Goal: Information Seeking & Learning: Check status

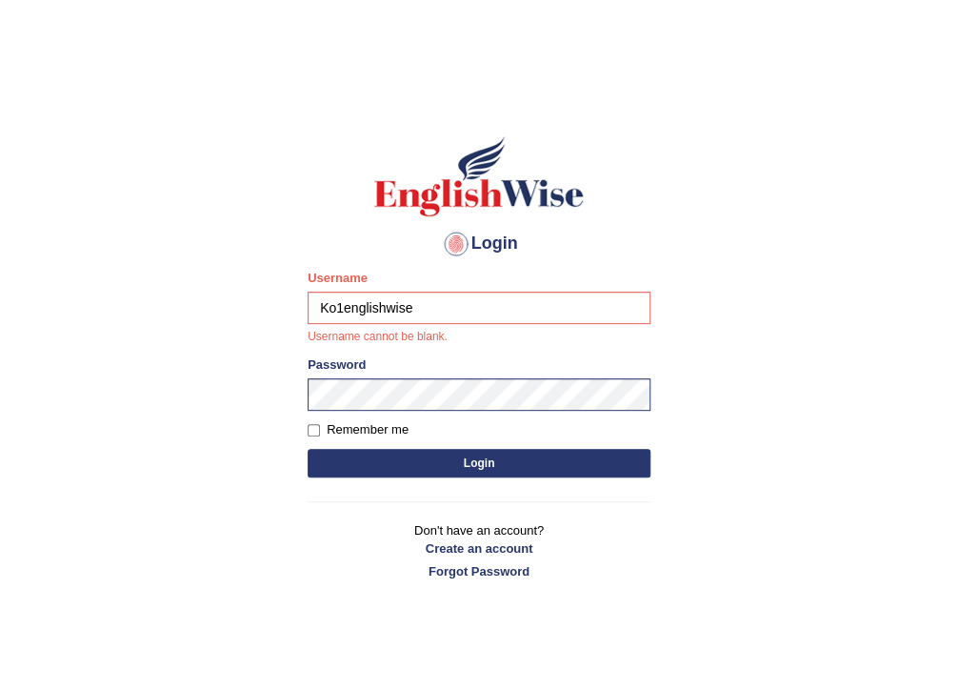
type input "Ko1englishwise"
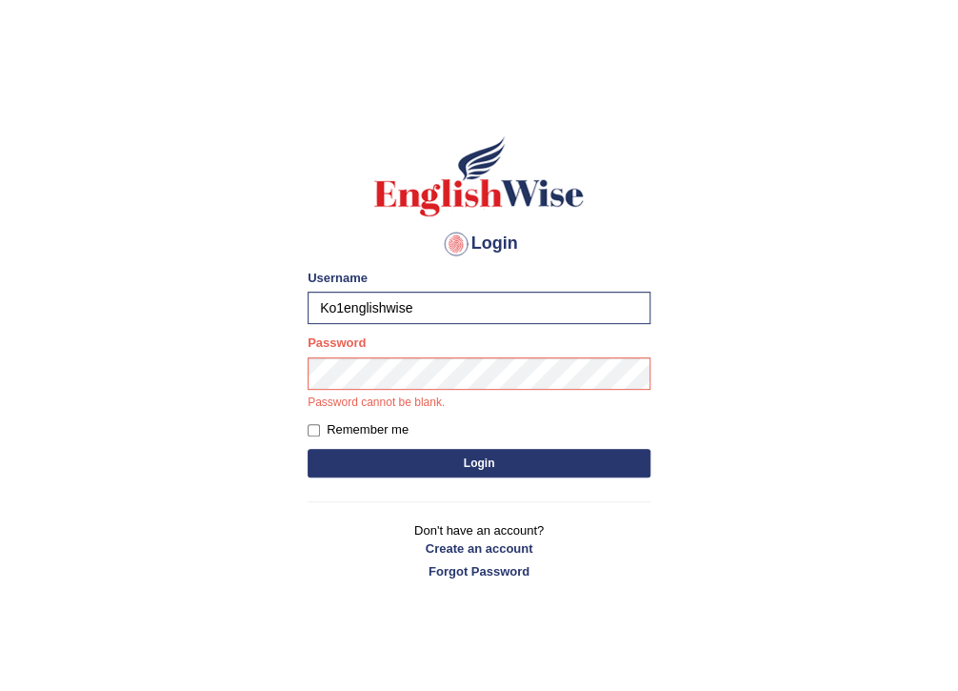
click at [295, 383] on div "Login Please fix the following errors: Username Ko1englishwise Password Passwor…" at bounding box center [479, 357] width 375 height 498
click at [308, 449] on button "Login" at bounding box center [479, 463] width 343 height 29
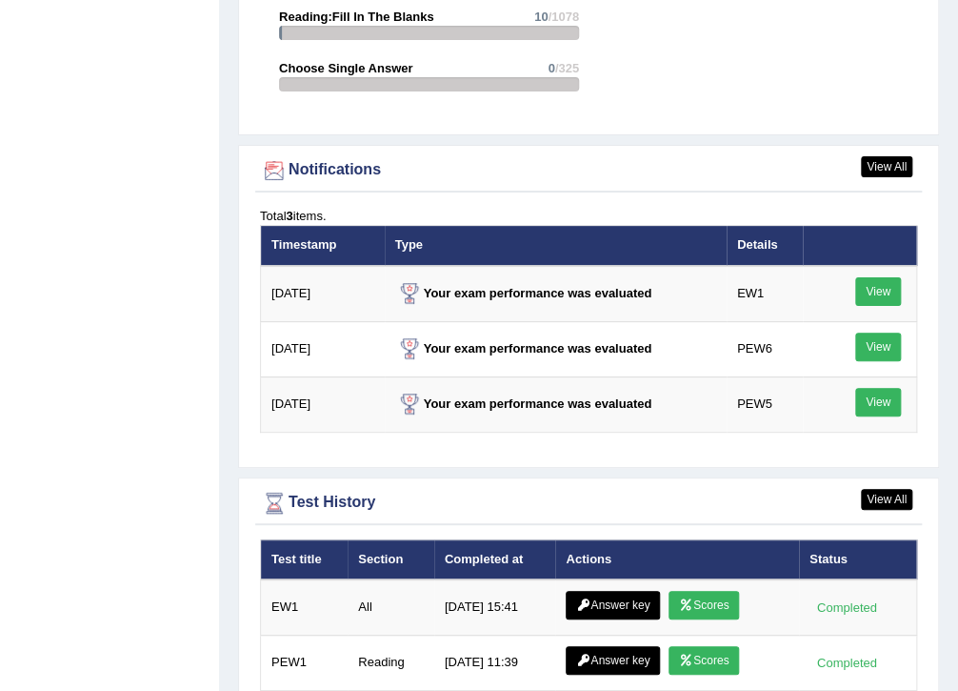
scroll to position [2774, 0]
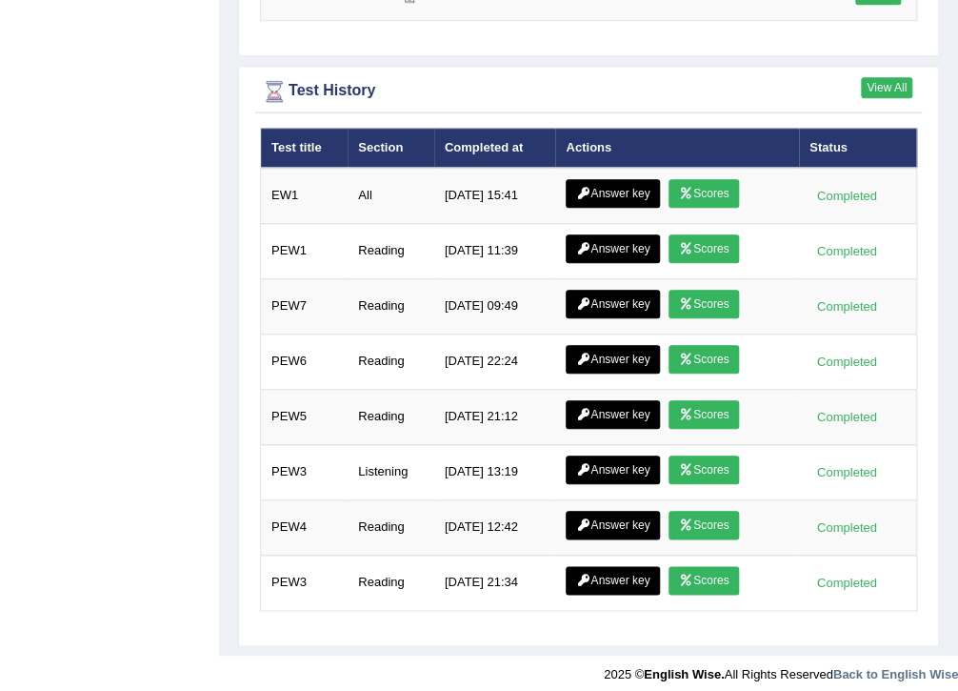
click at [880, 77] on link "View All" at bounding box center [886, 87] width 51 height 21
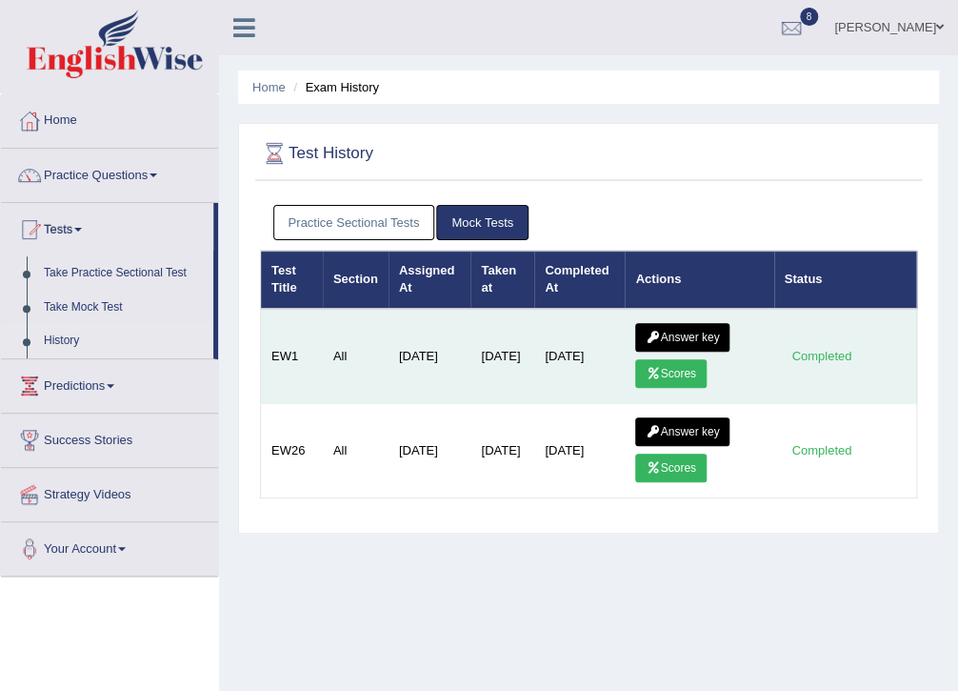
click at [650, 368] on icon at bounding box center [653, 373] width 14 height 11
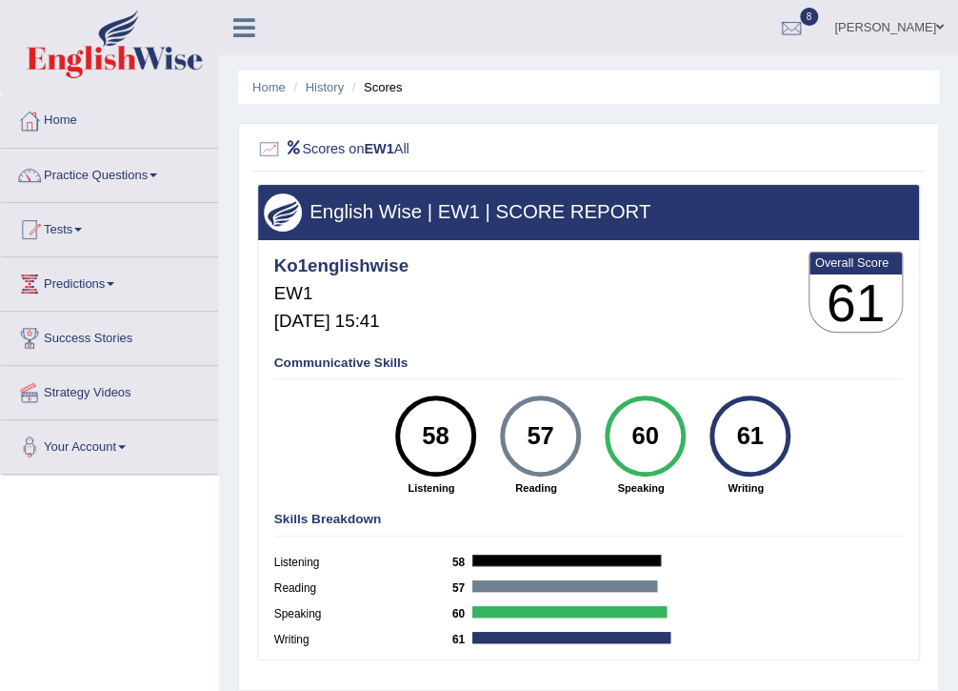
scroll to position [76, 0]
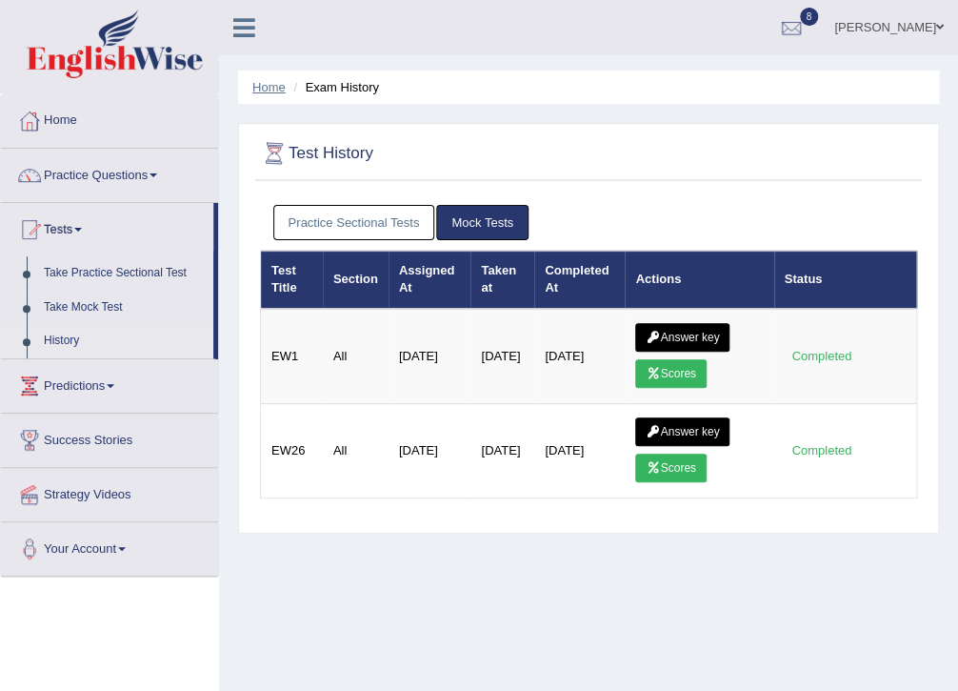
click at [261, 89] on link "Home" at bounding box center [268, 87] width 33 height 14
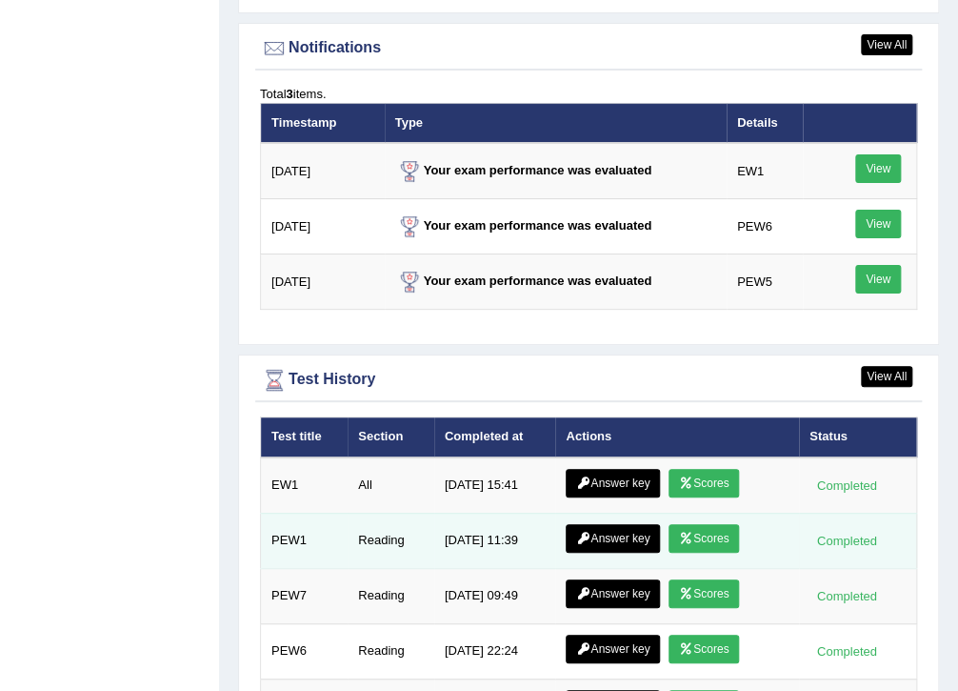
scroll to position [2439, 0]
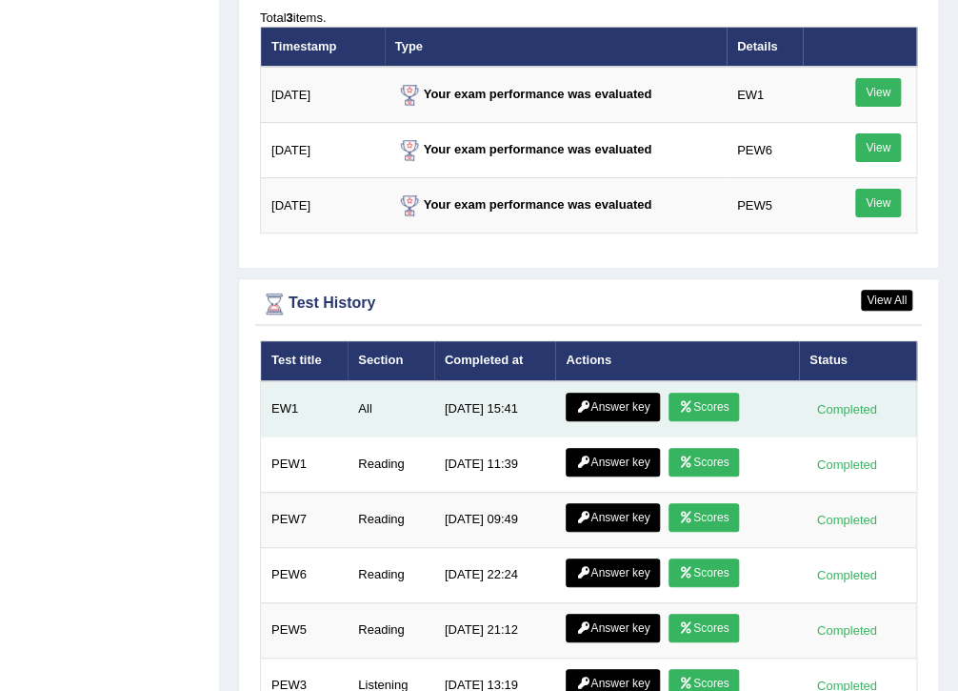
click at [621, 398] on link "Answer key" at bounding box center [613, 406] width 94 height 29
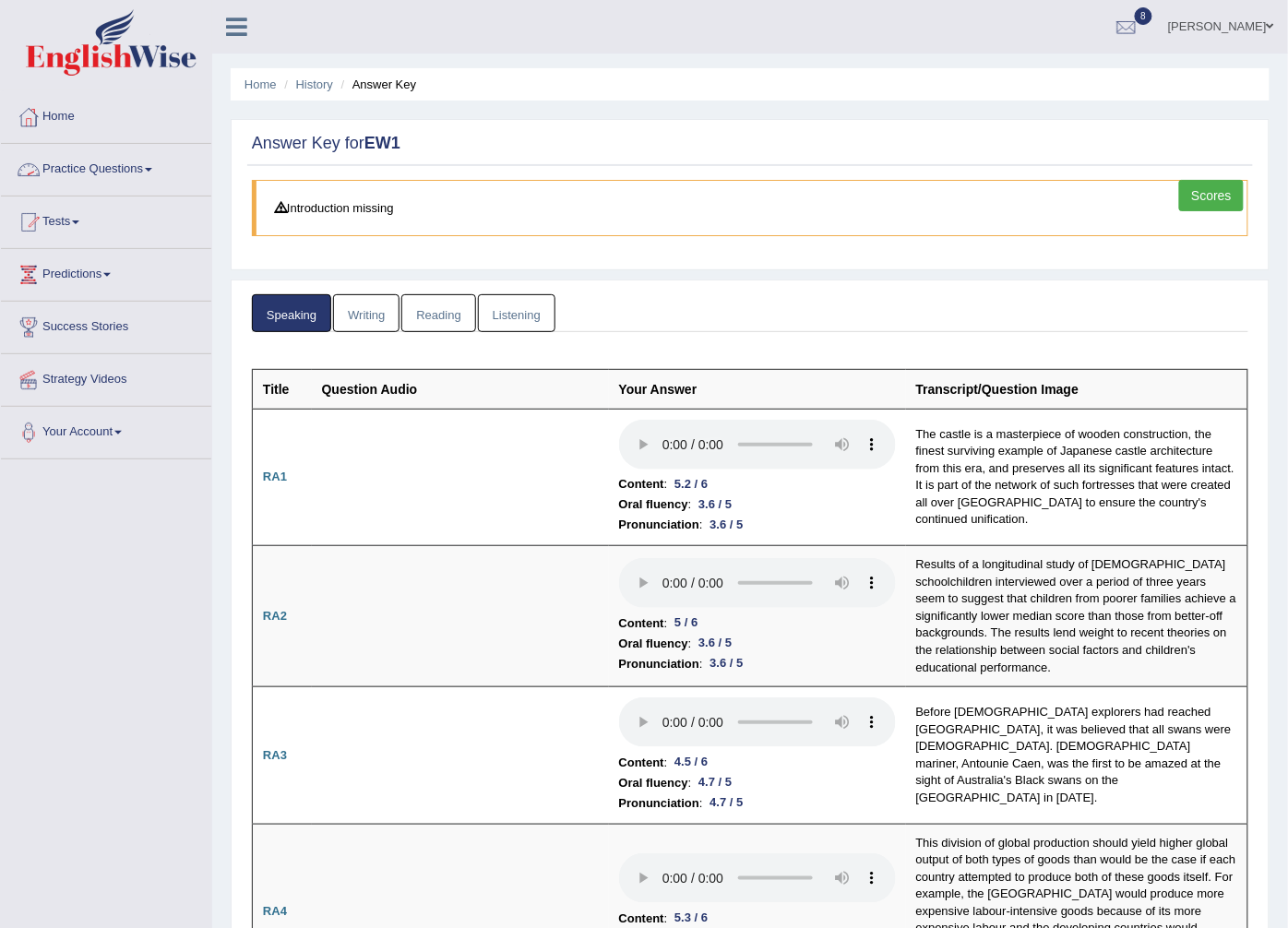
click at [439, 317] on link "Reading" at bounding box center [438, 313] width 74 height 38
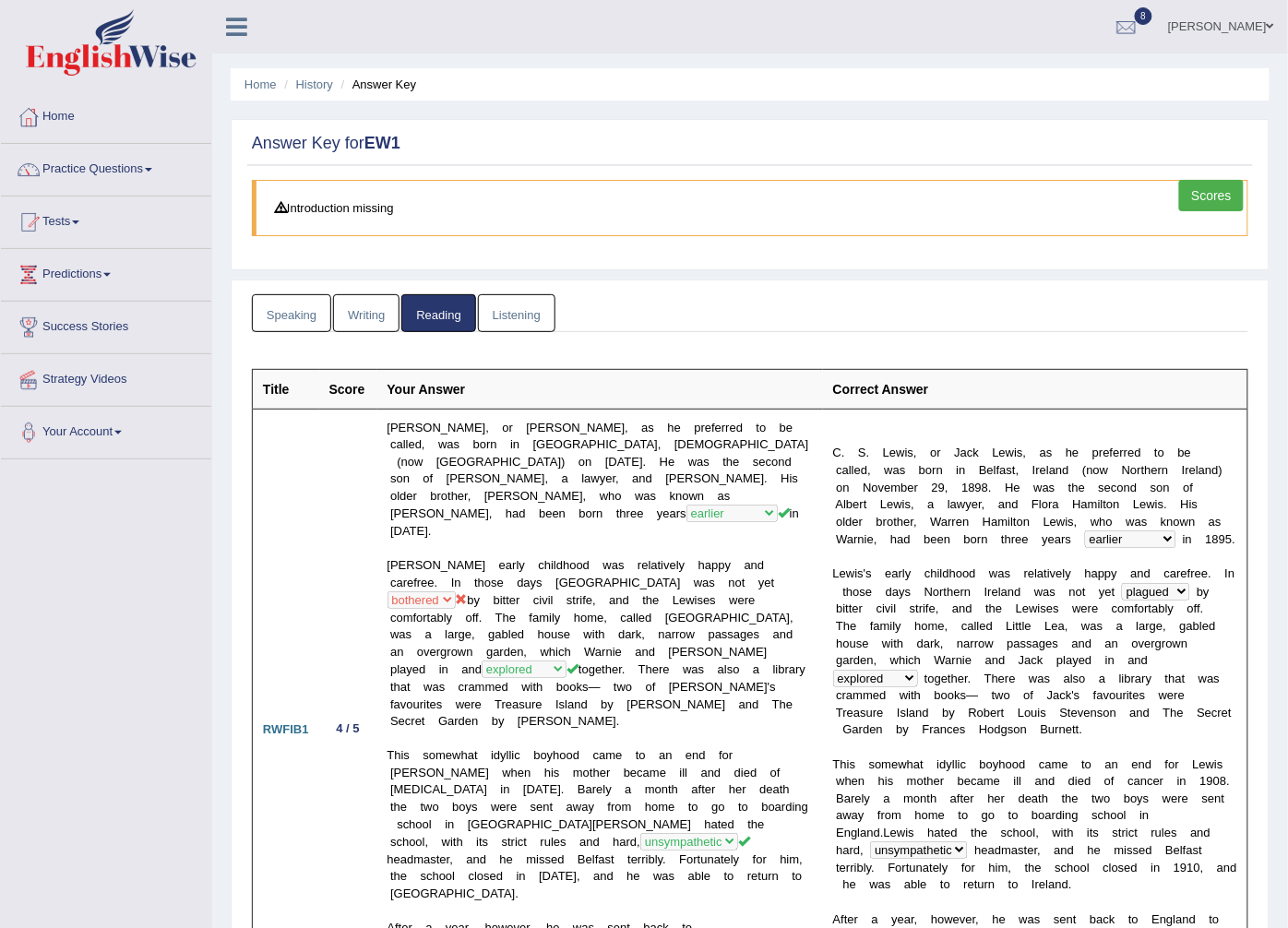
click at [366, 320] on link "Writing" at bounding box center [366, 313] width 67 height 38
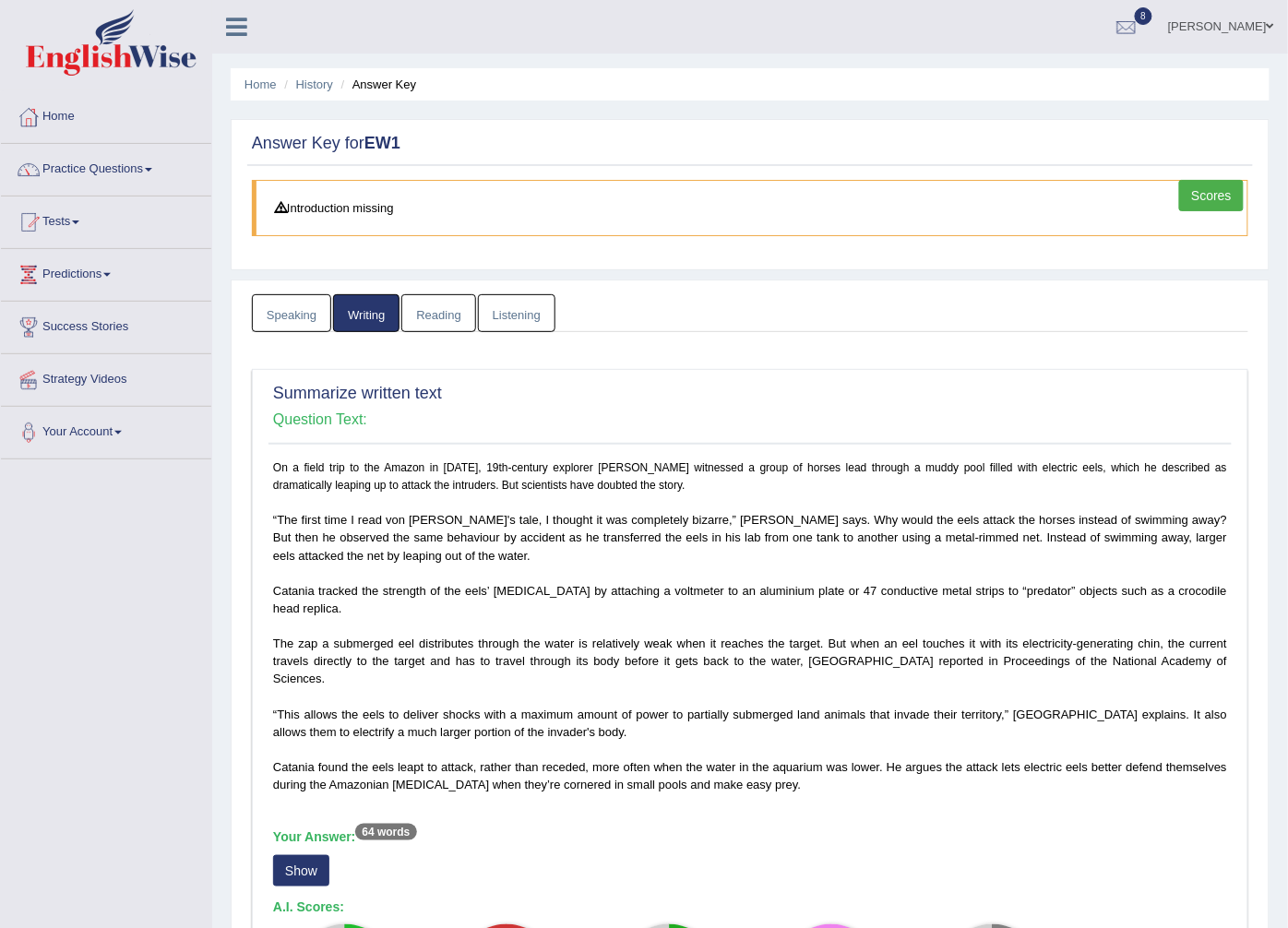
click at [296, 311] on link "Speaking" at bounding box center [291, 313] width 79 height 38
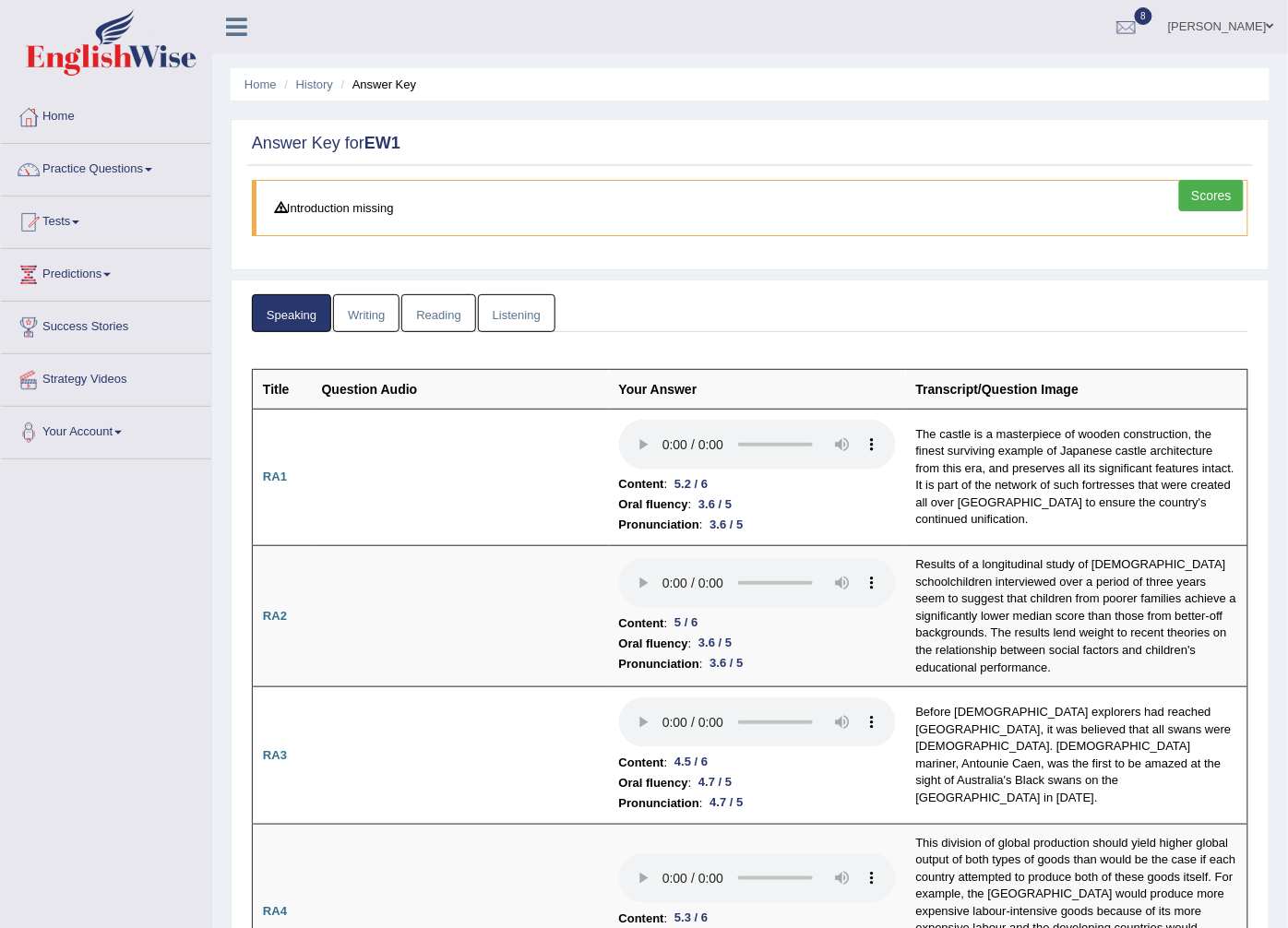
click at [441, 304] on link "Reading" at bounding box center [438, 313] width 74 height 38
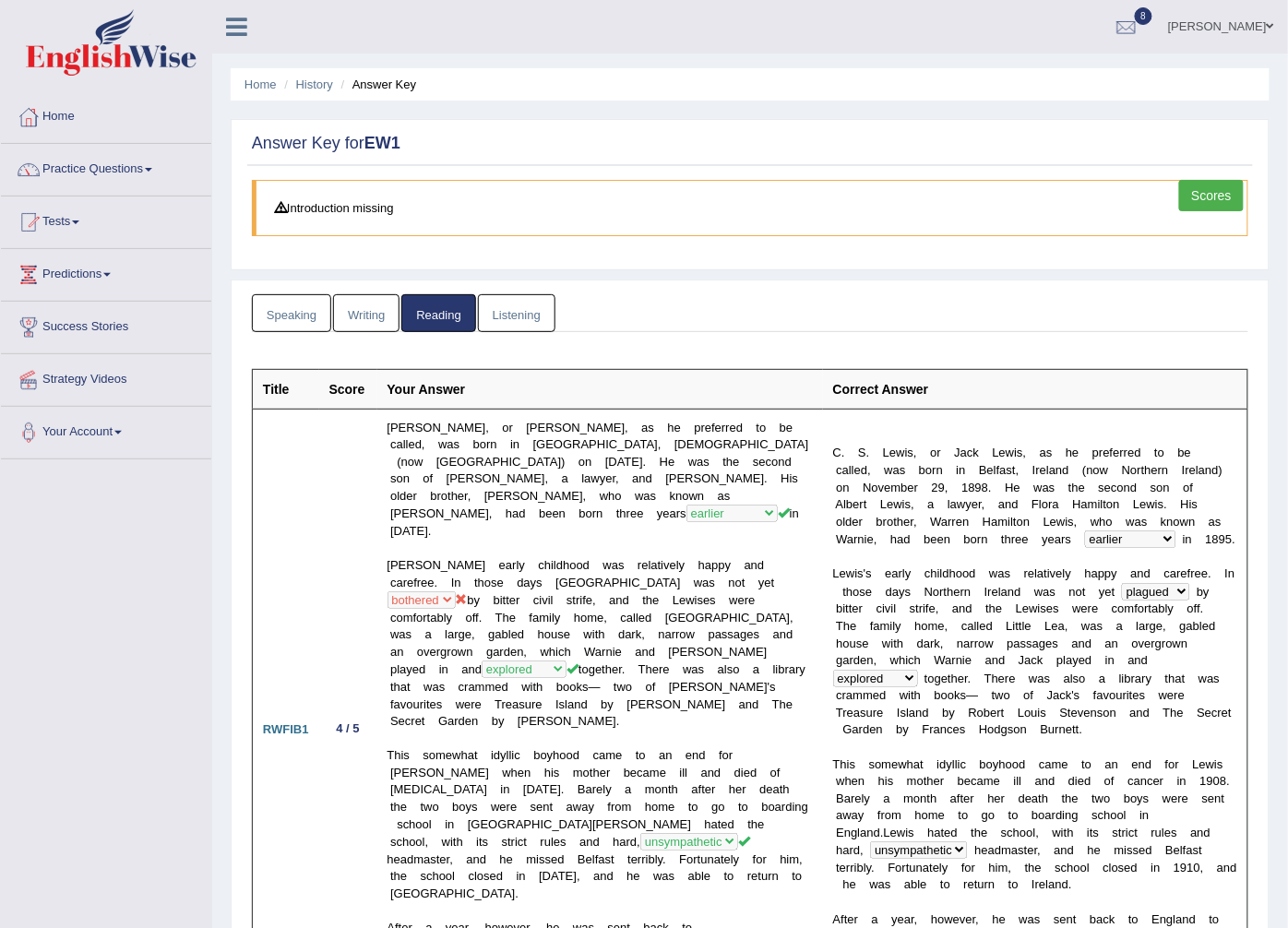
click at [77, 116] on link "Home" at bounding box center [106, 114] width 210 height 46
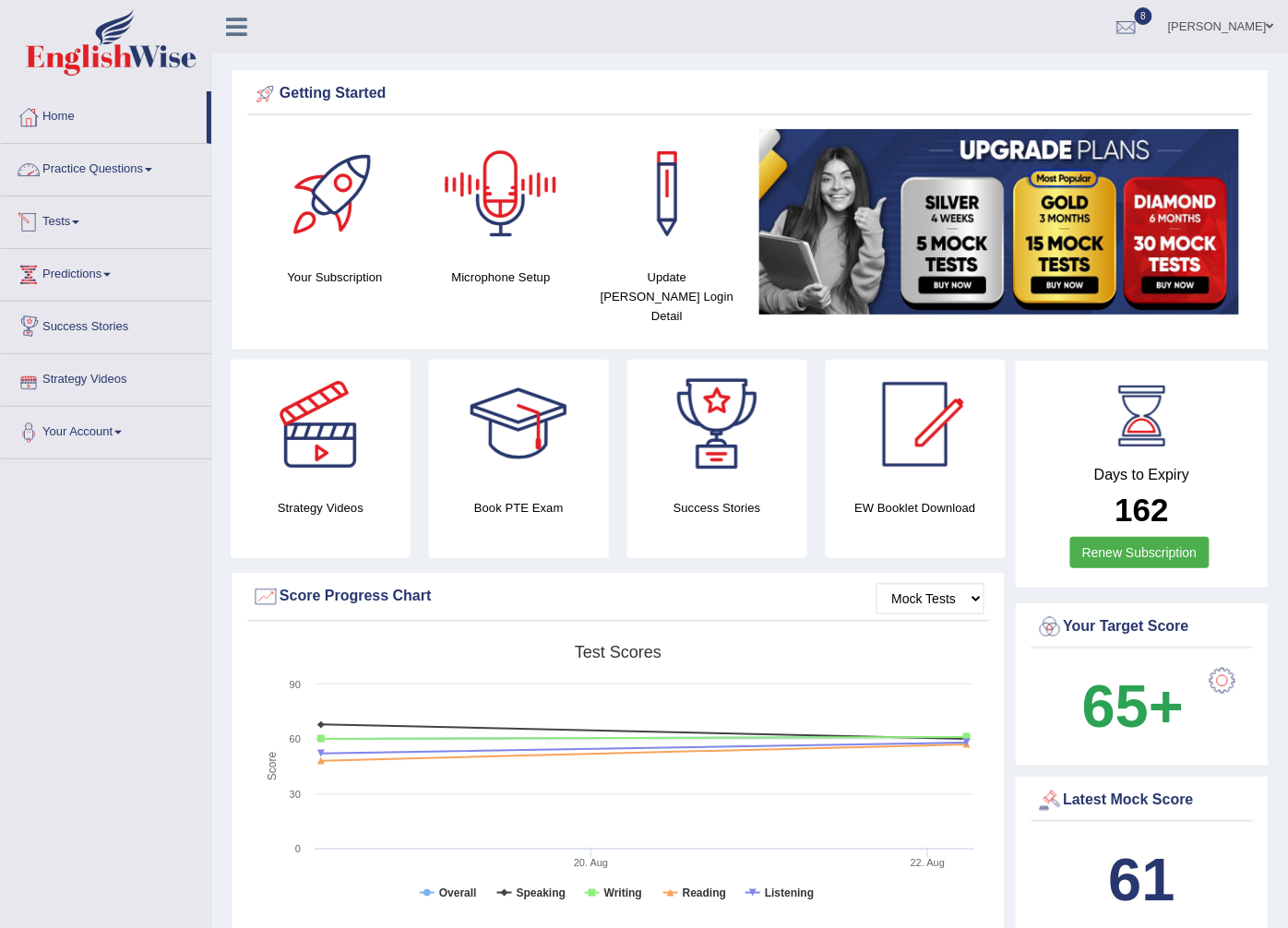
click at [79, 224] on span at bounding box center [76, 223] width 8 height 4
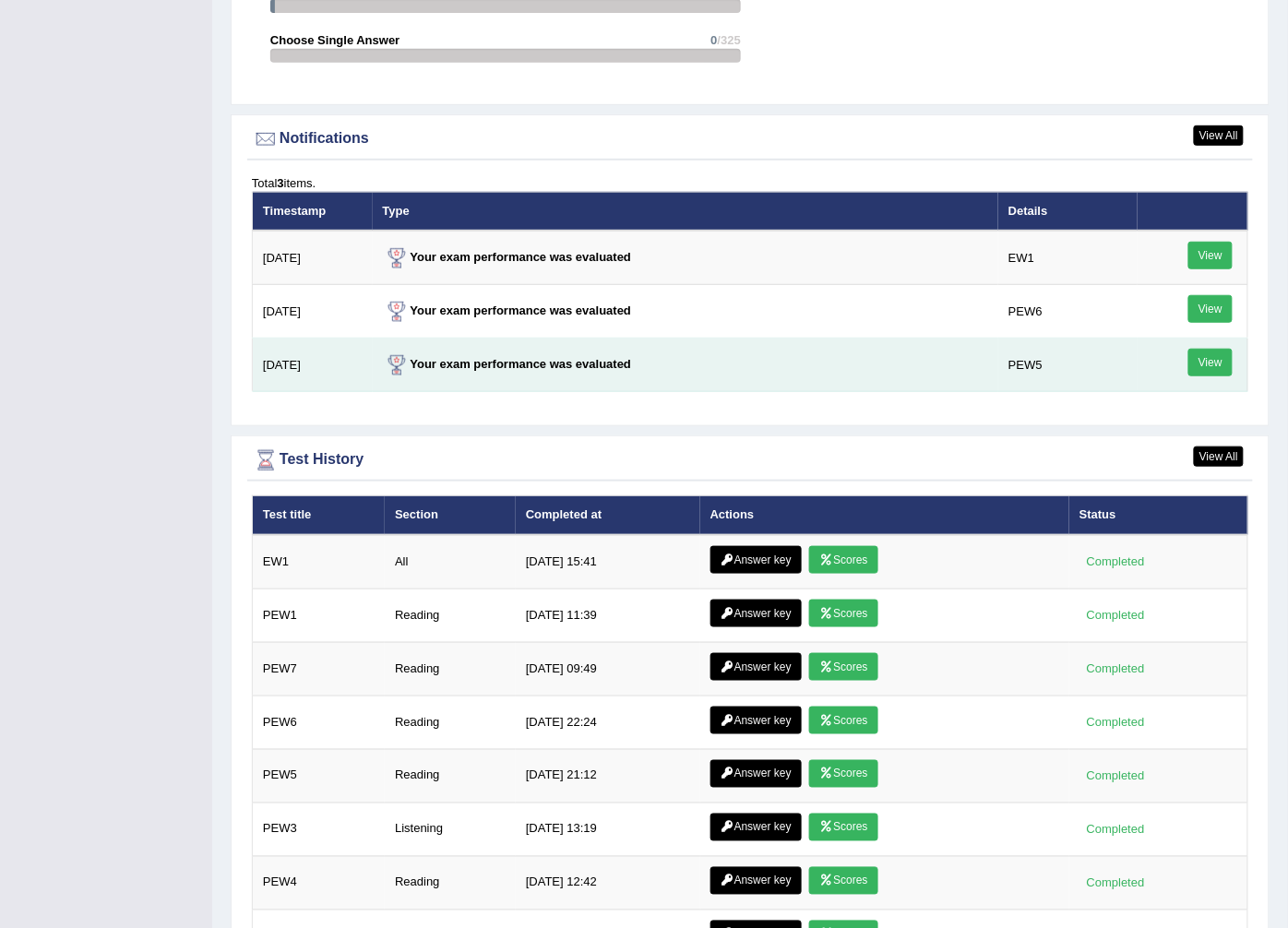
scroll to position [2256, 0]
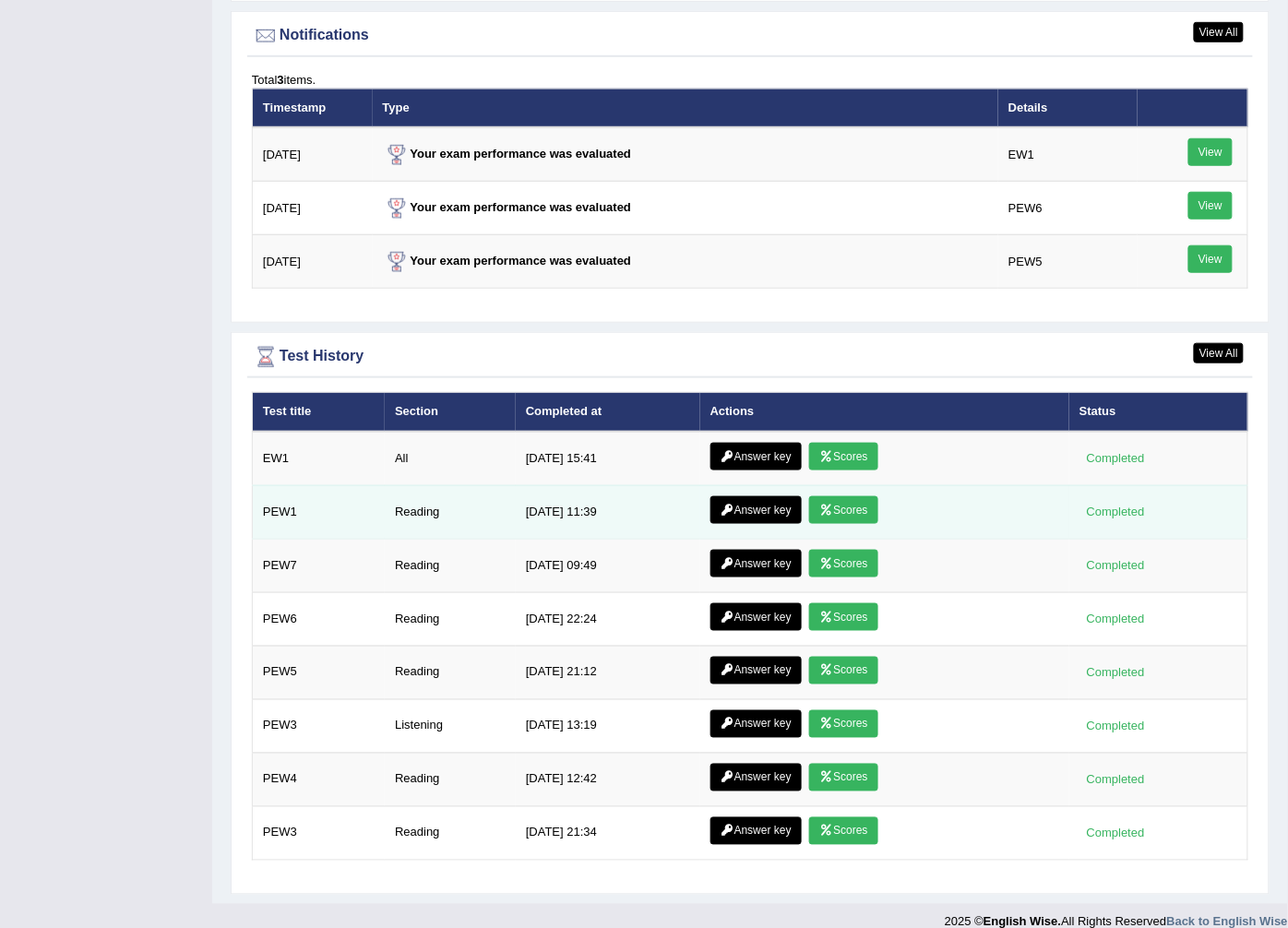
click at [754, 497] on link "Answer key" at bounding box center [756, 510] width 91 height 28
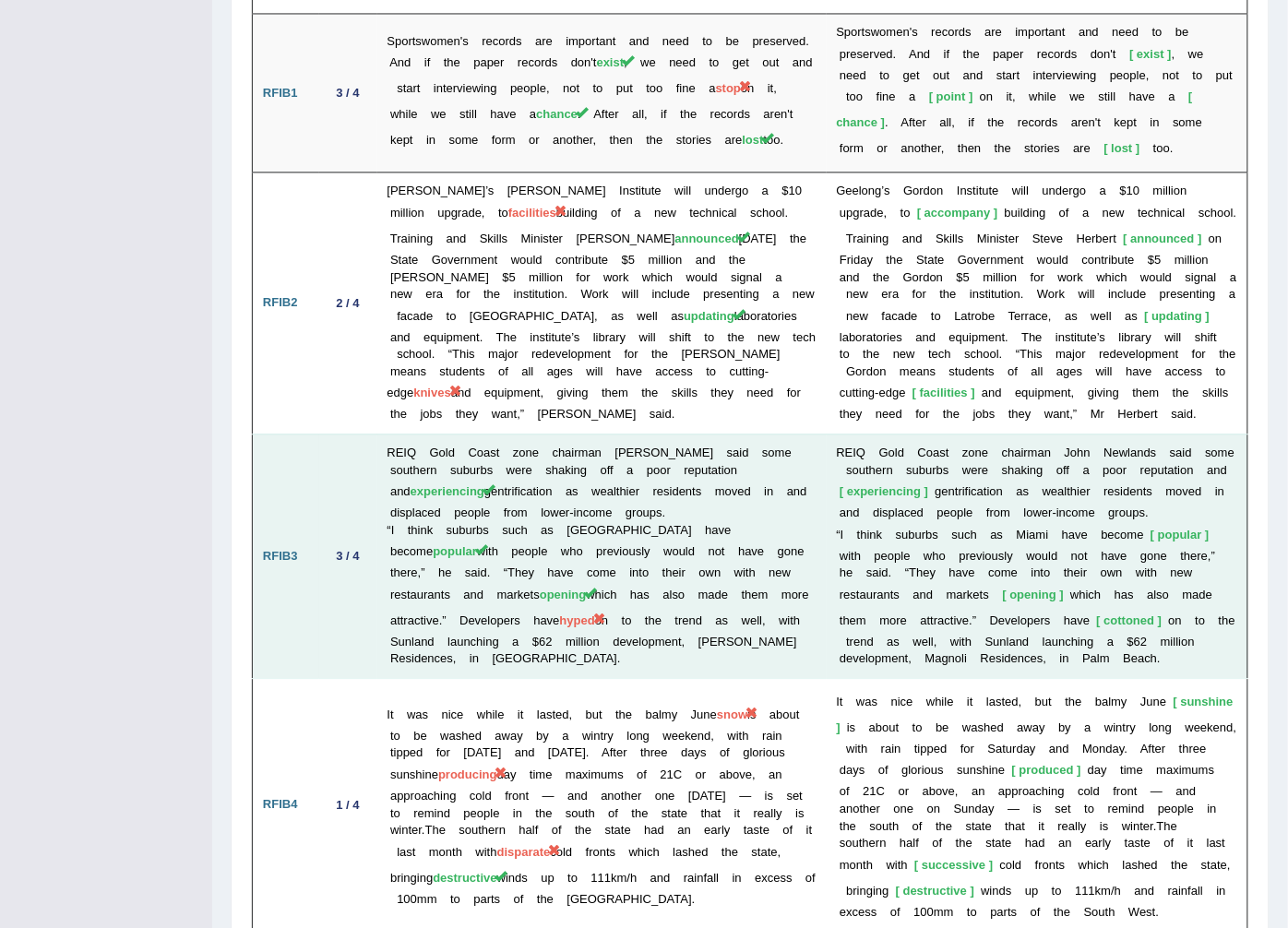
scroll to position [3178, 0]
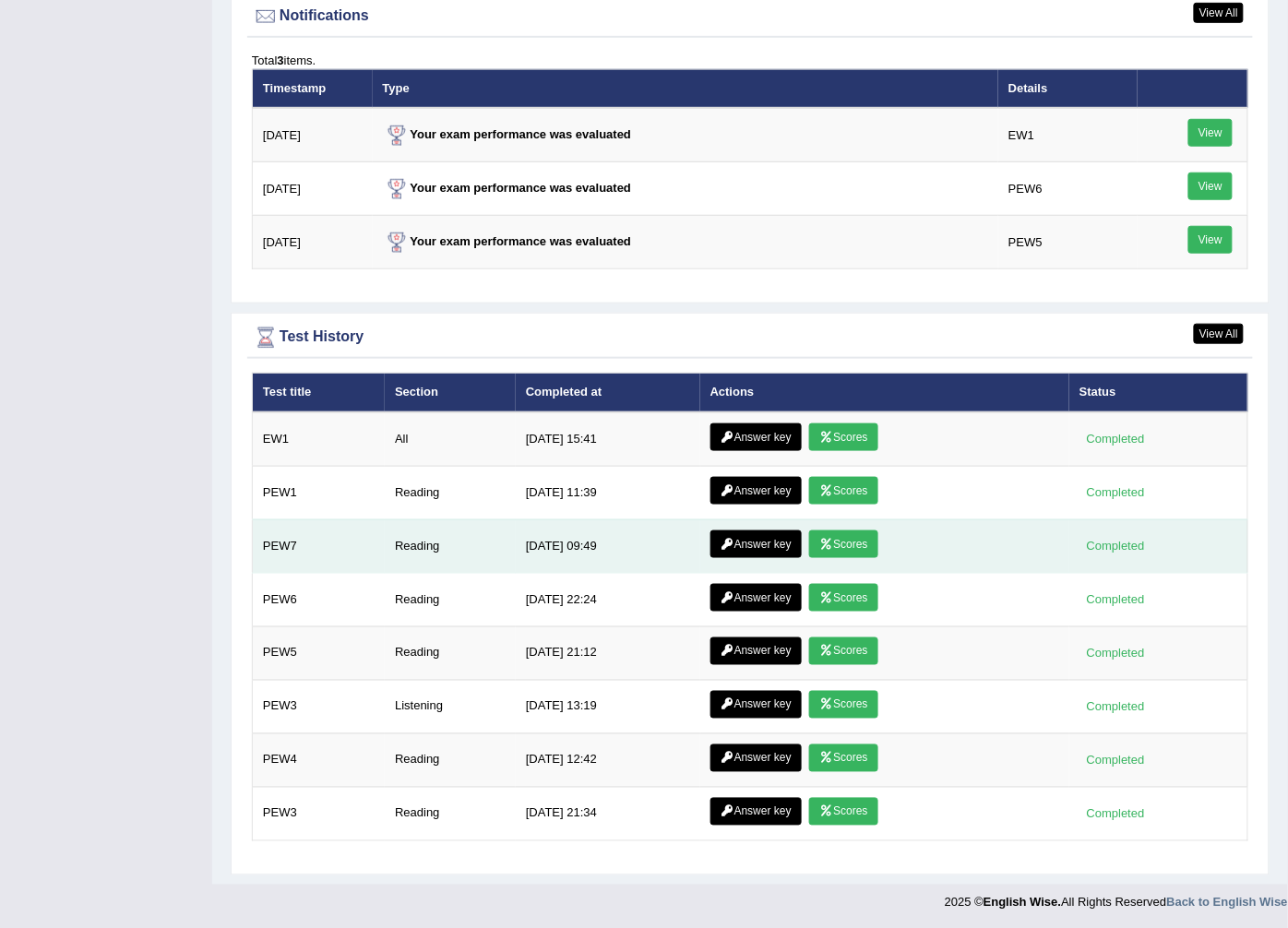
click at [736, 533] on link "Answer key" at bounding box center [756, 544] width 91 height 28
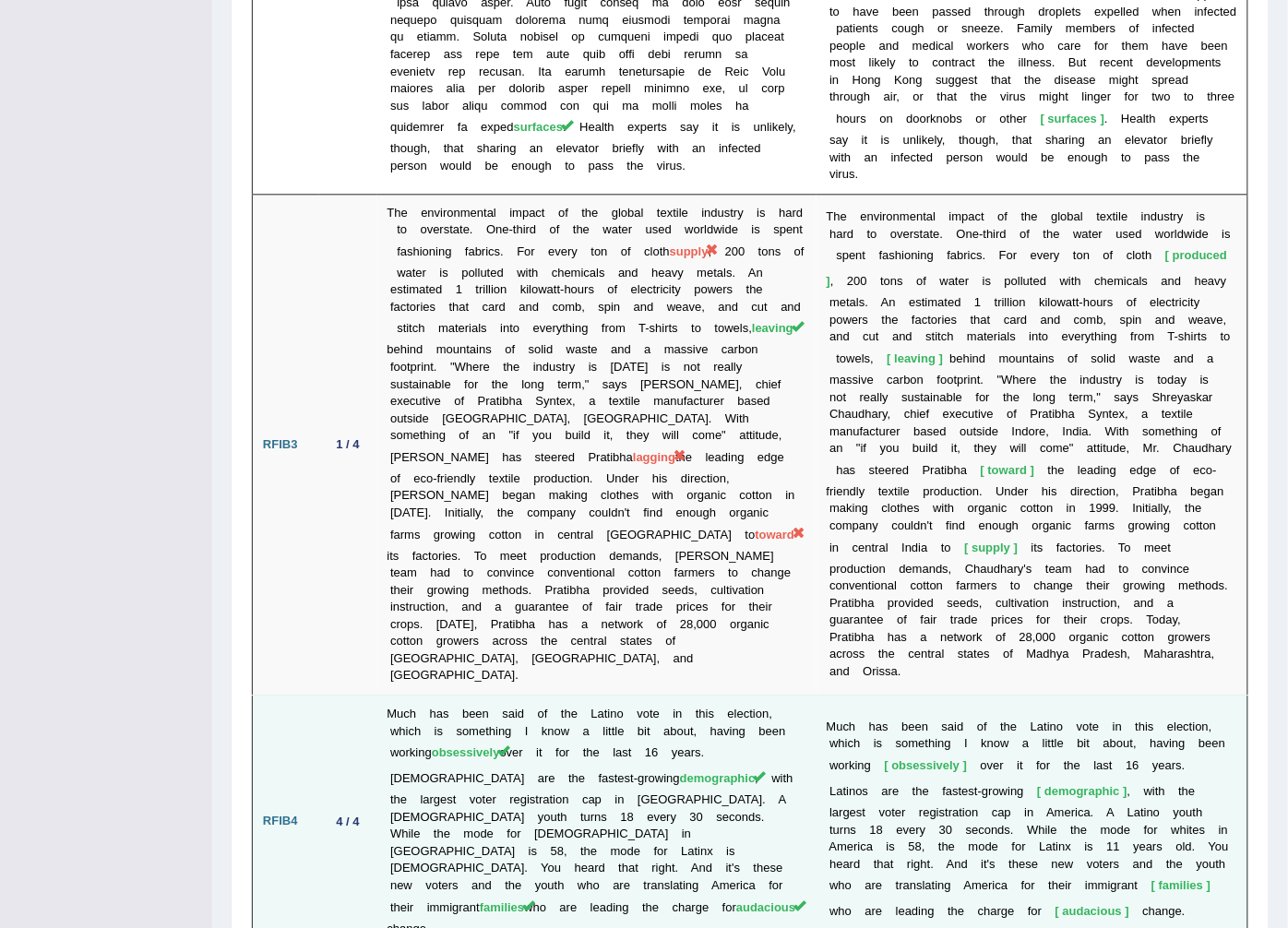
scroll to position [3290, 0]
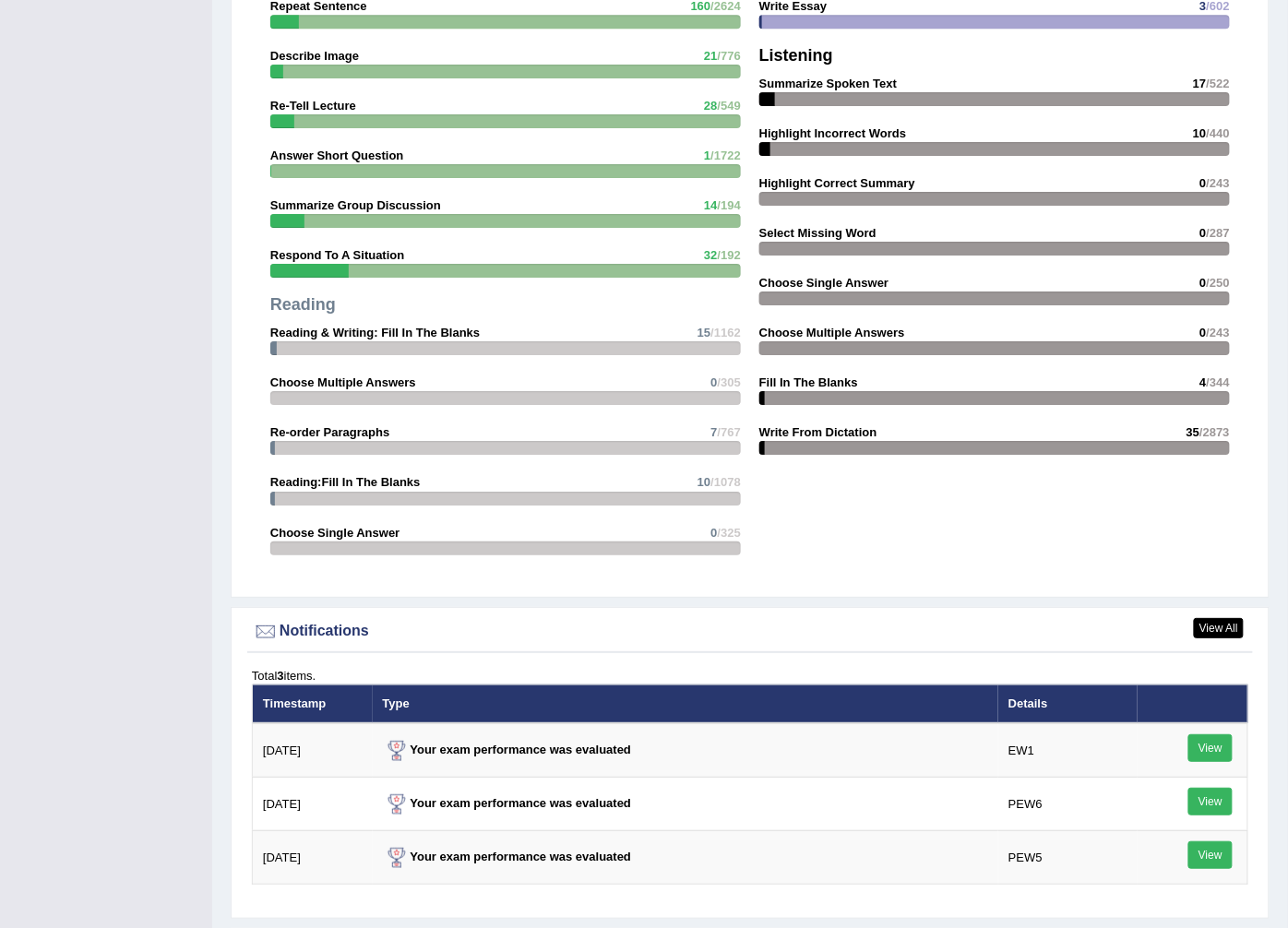
scroll to position [2256, 0]
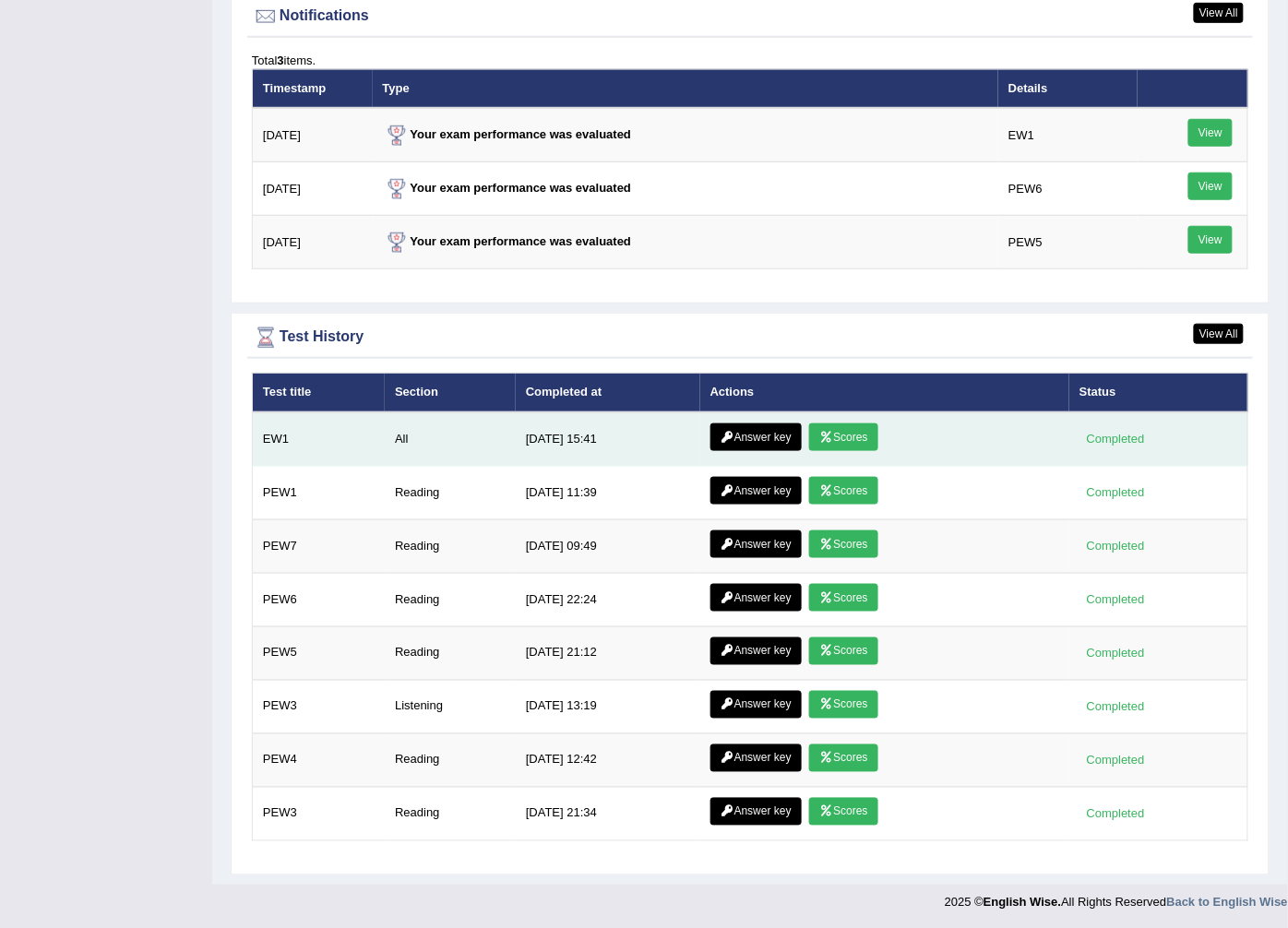
click at [750, 430] on link "Answer key" at bounding box center [756, 437] width 91 height 28
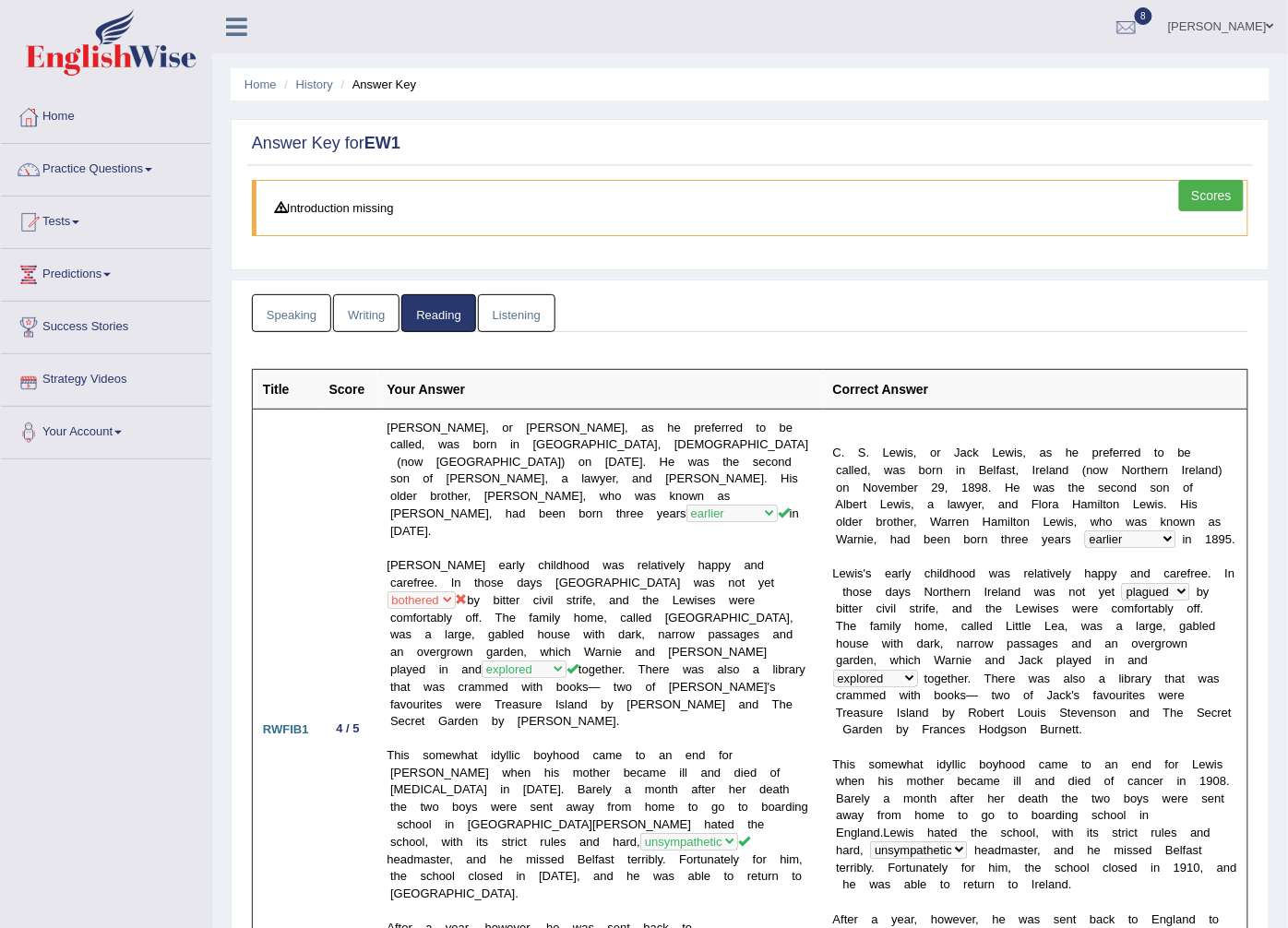
click at [523, 318] on link "Listening" at bounding box center [516, 313] width 77 height 38
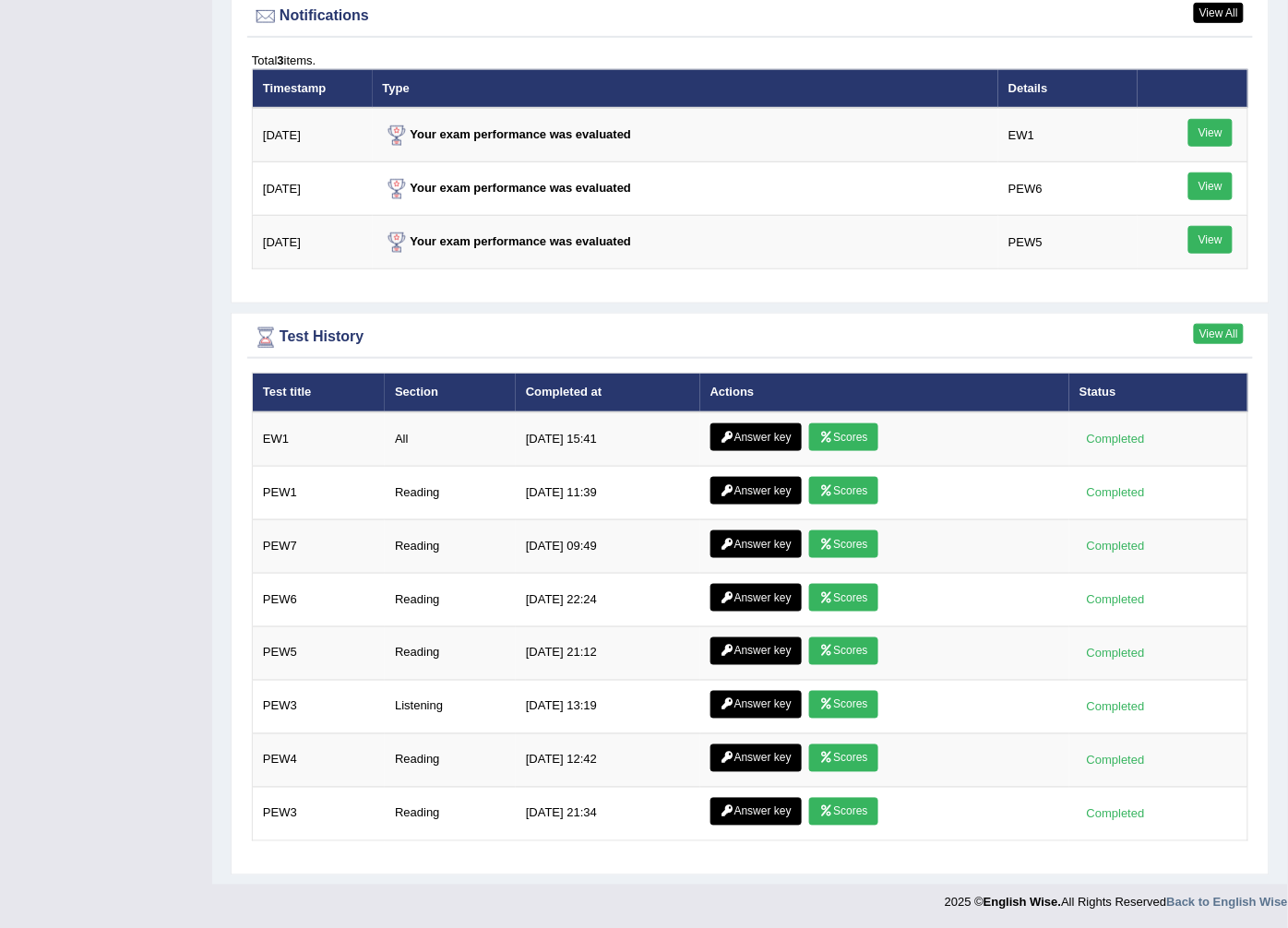
click at [1231, 328] on link "View All" at bounding box center [1218, 333] width 49 height 20
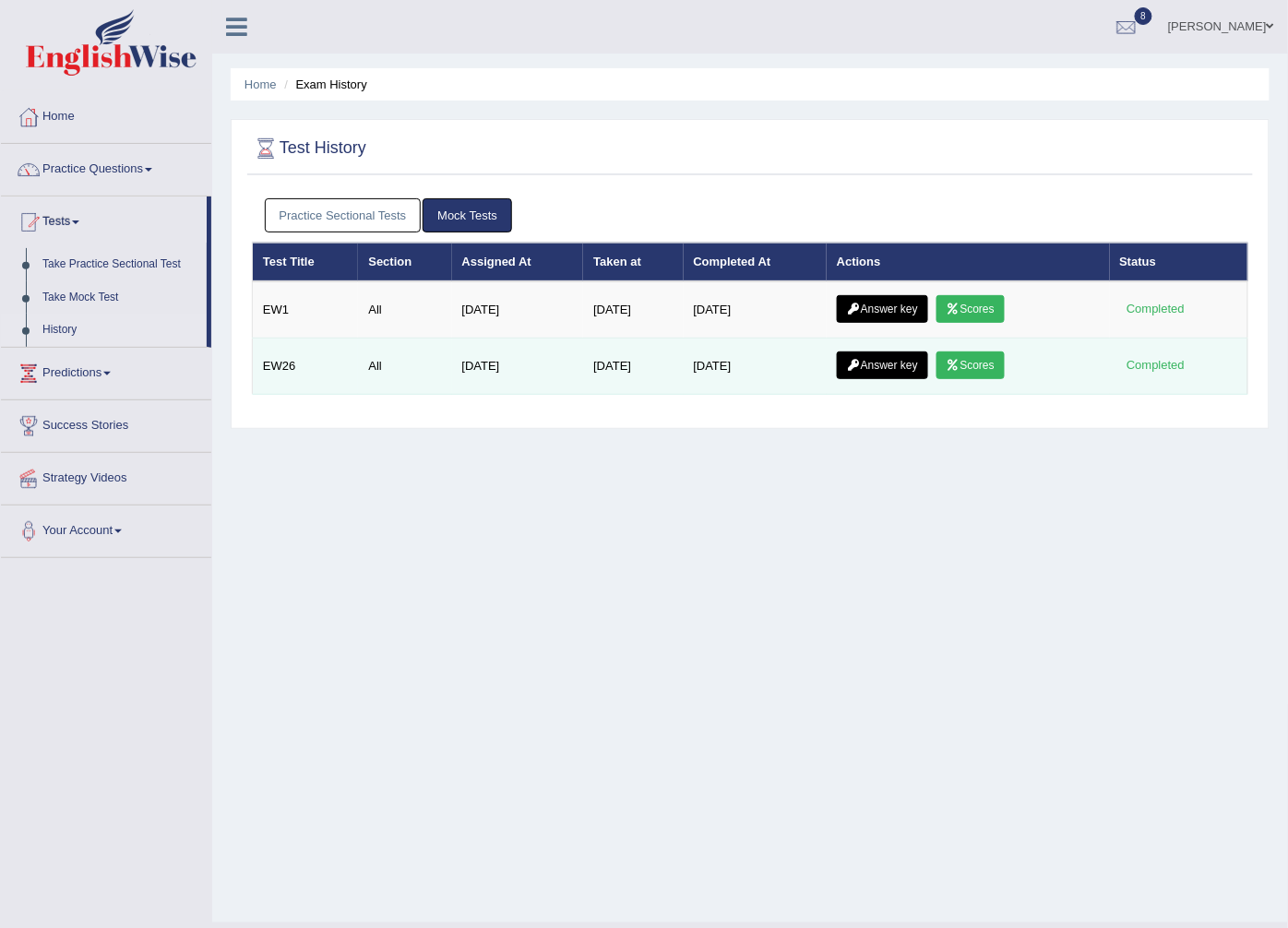
click at [911, 371] on link "Answer key" at bounding box center [882, 365] width 91 height 28
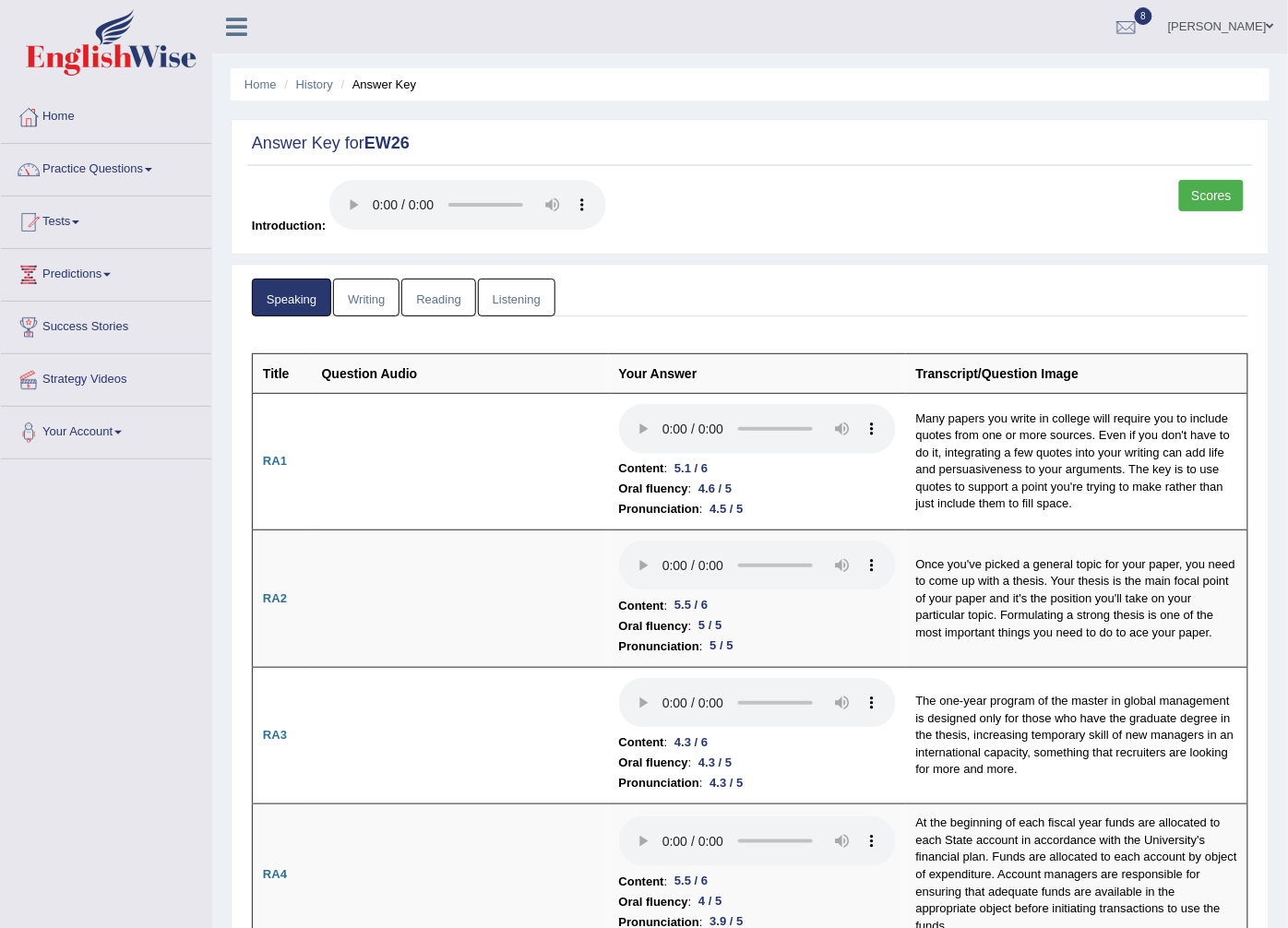
click at [497, 293] on link "Listening" at bounding box center [516, 297] width 77 height 38
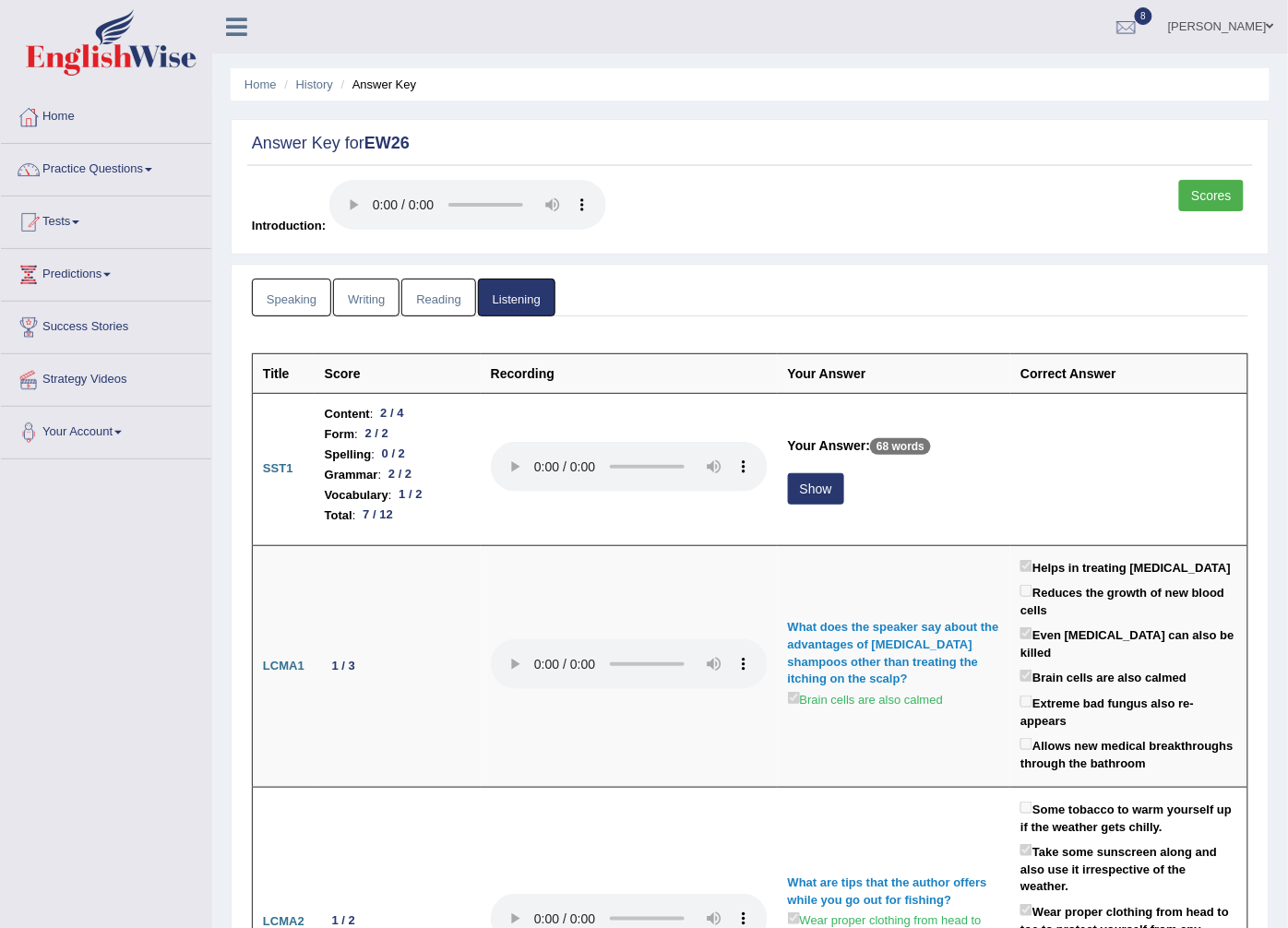
drag, startPoint x: 306, startPoint y: 322, endPoint x: 305, endPoint y: 302, distance: 20.0
click at [305, 302] on link "Speaking" at bounding box center [291, 297] width 79 height 38
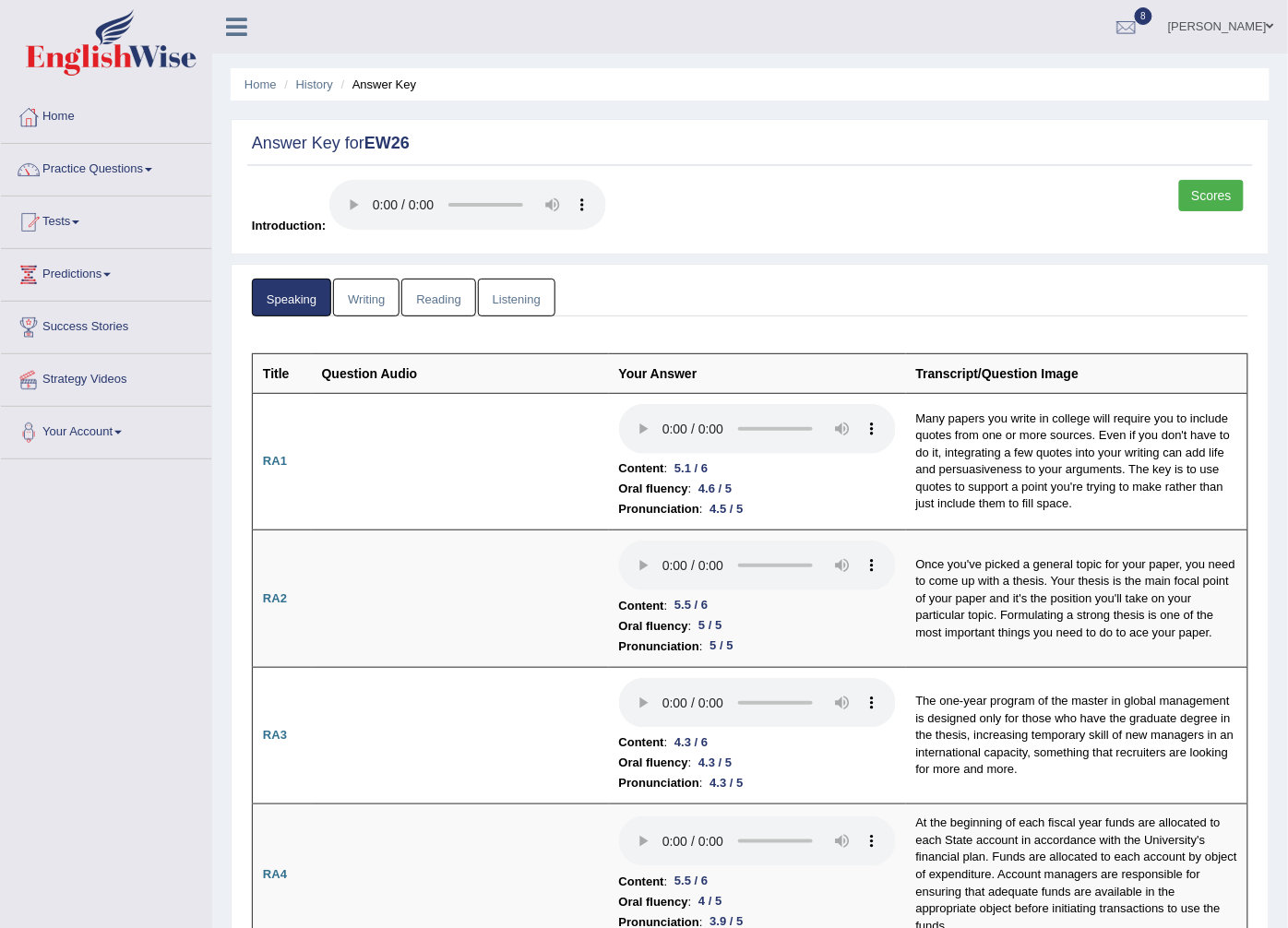
click at [63, 120] on link "Home" at bounding box center [106, 114] width 210 height 46
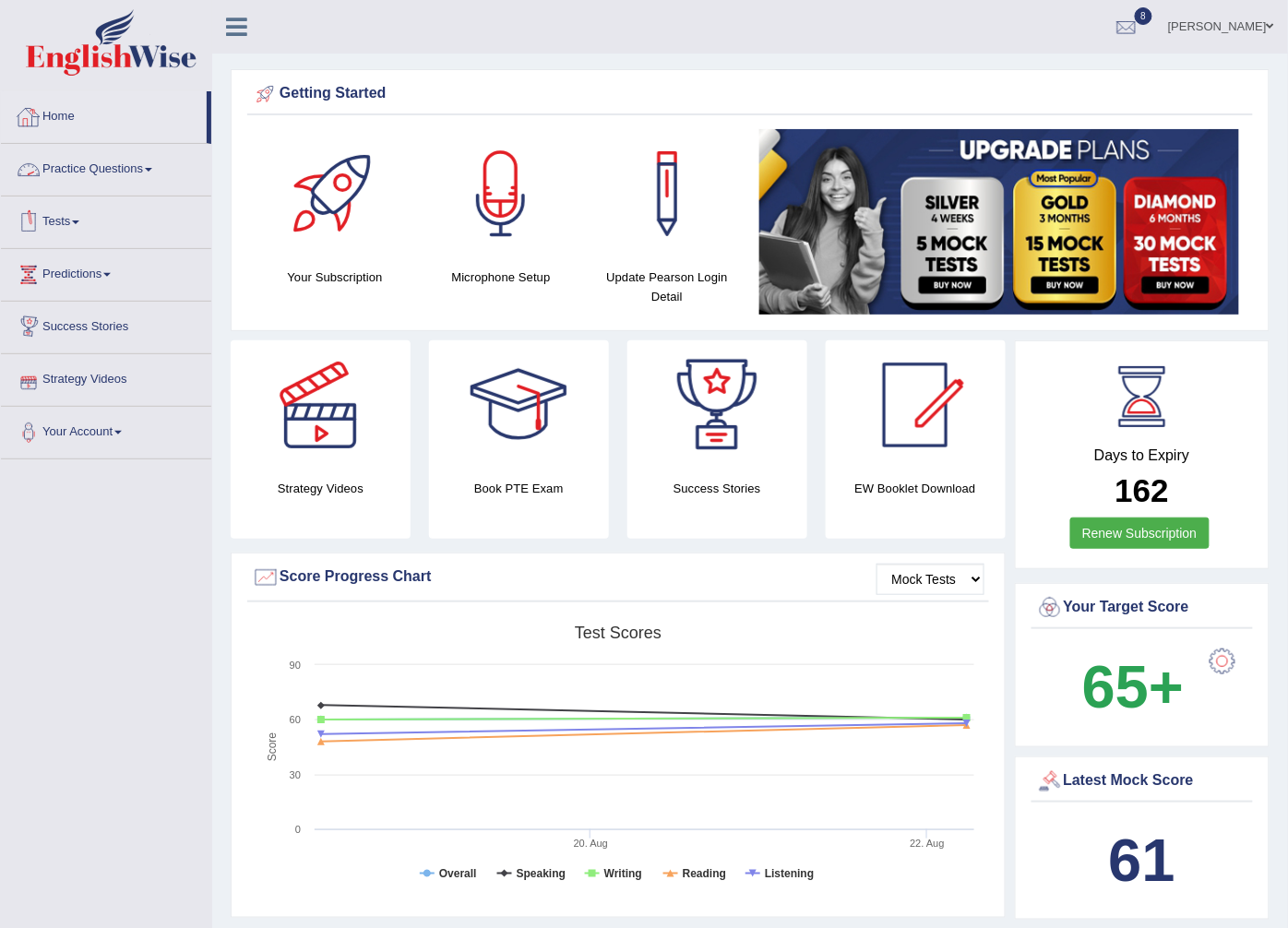
click at [111, 172] on link "Practice Questions" at bounding box center [106, 168] width 210 height 46
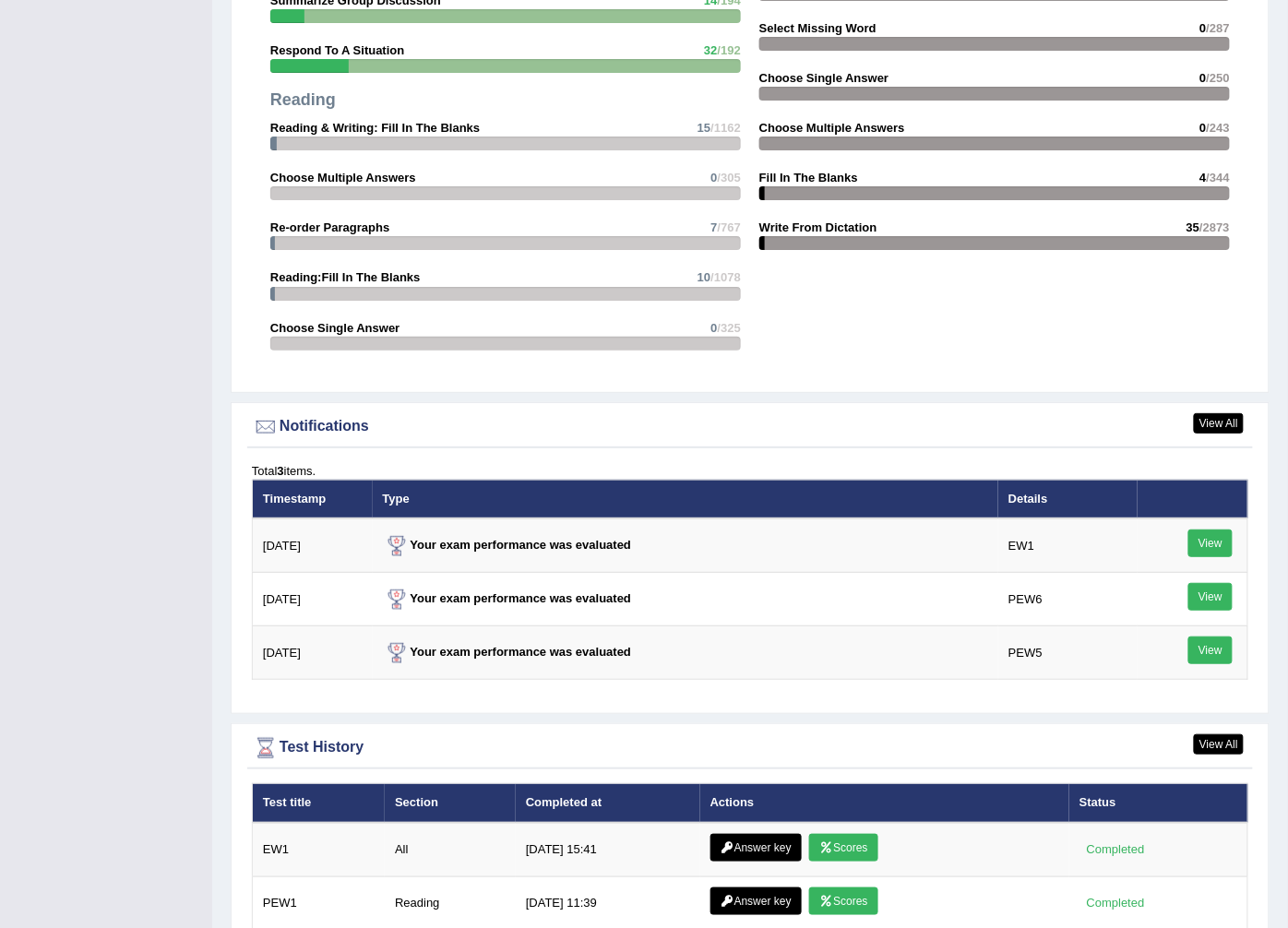
scroll to position [2153, 0]
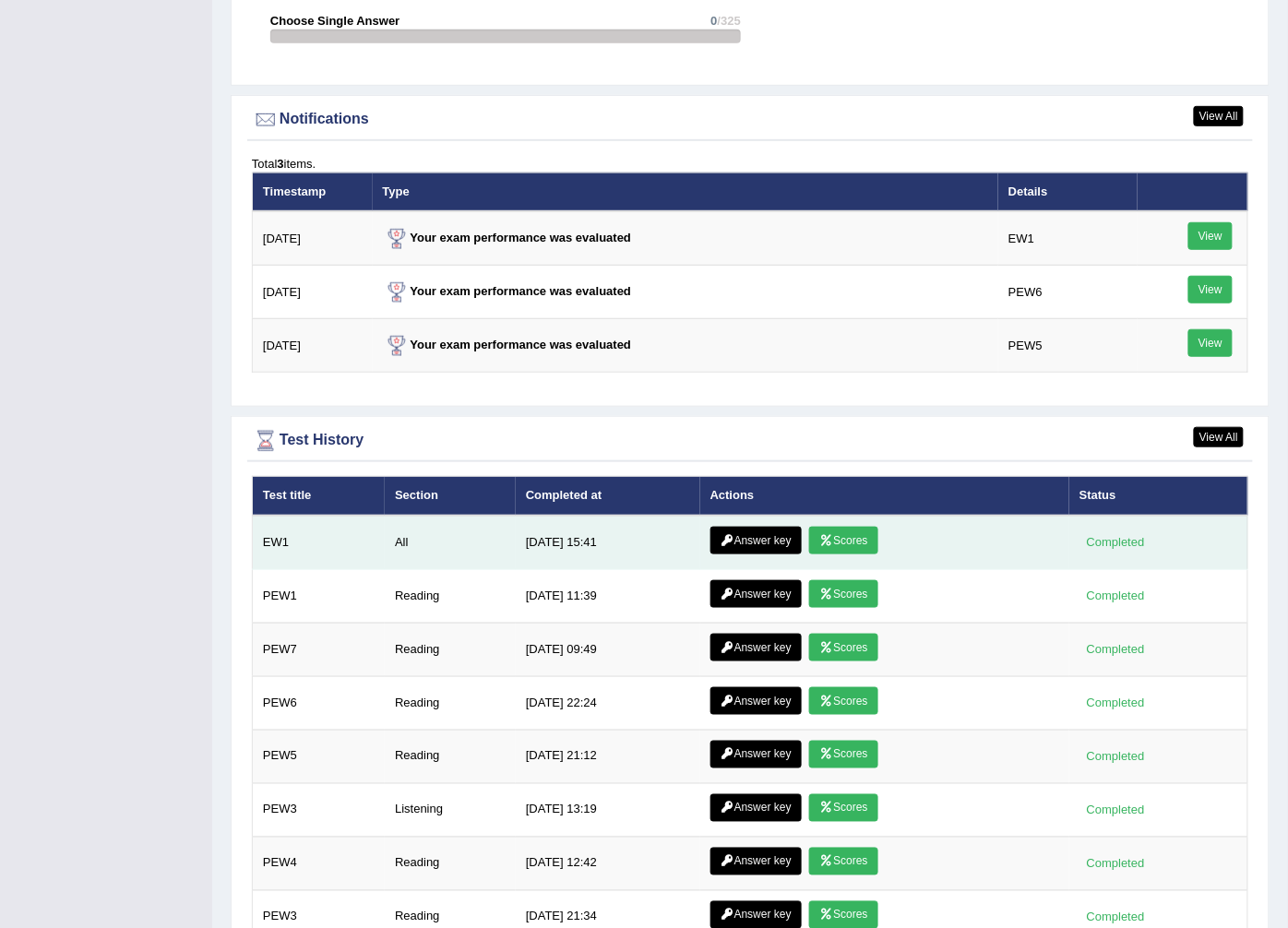
click at [764, 533] on link "Answer key" at bounding box center [756, 541] width 91 height 28
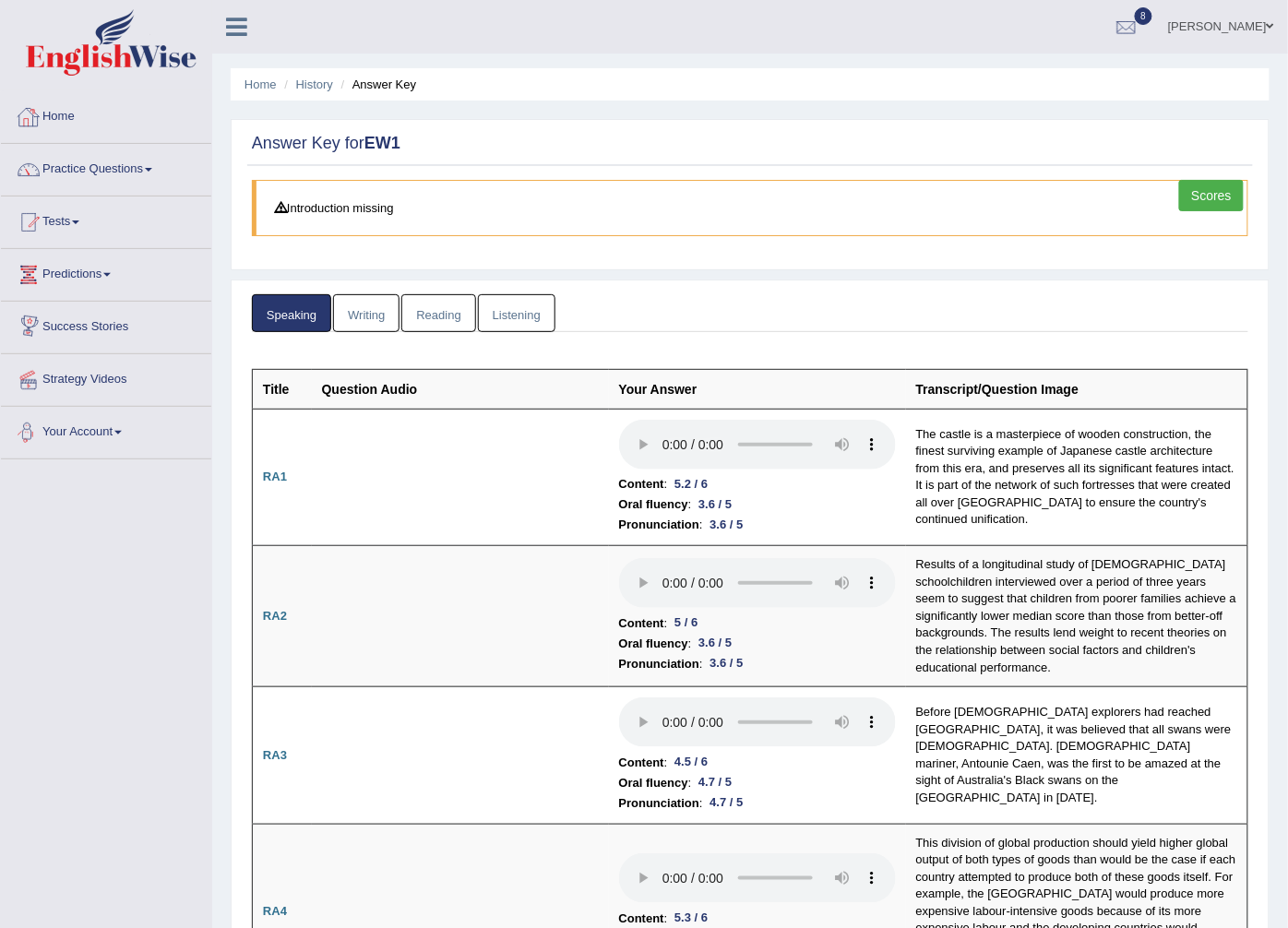
click at [62, 108] on link "Home" at bounding box center [106, 114] width 210 height 46
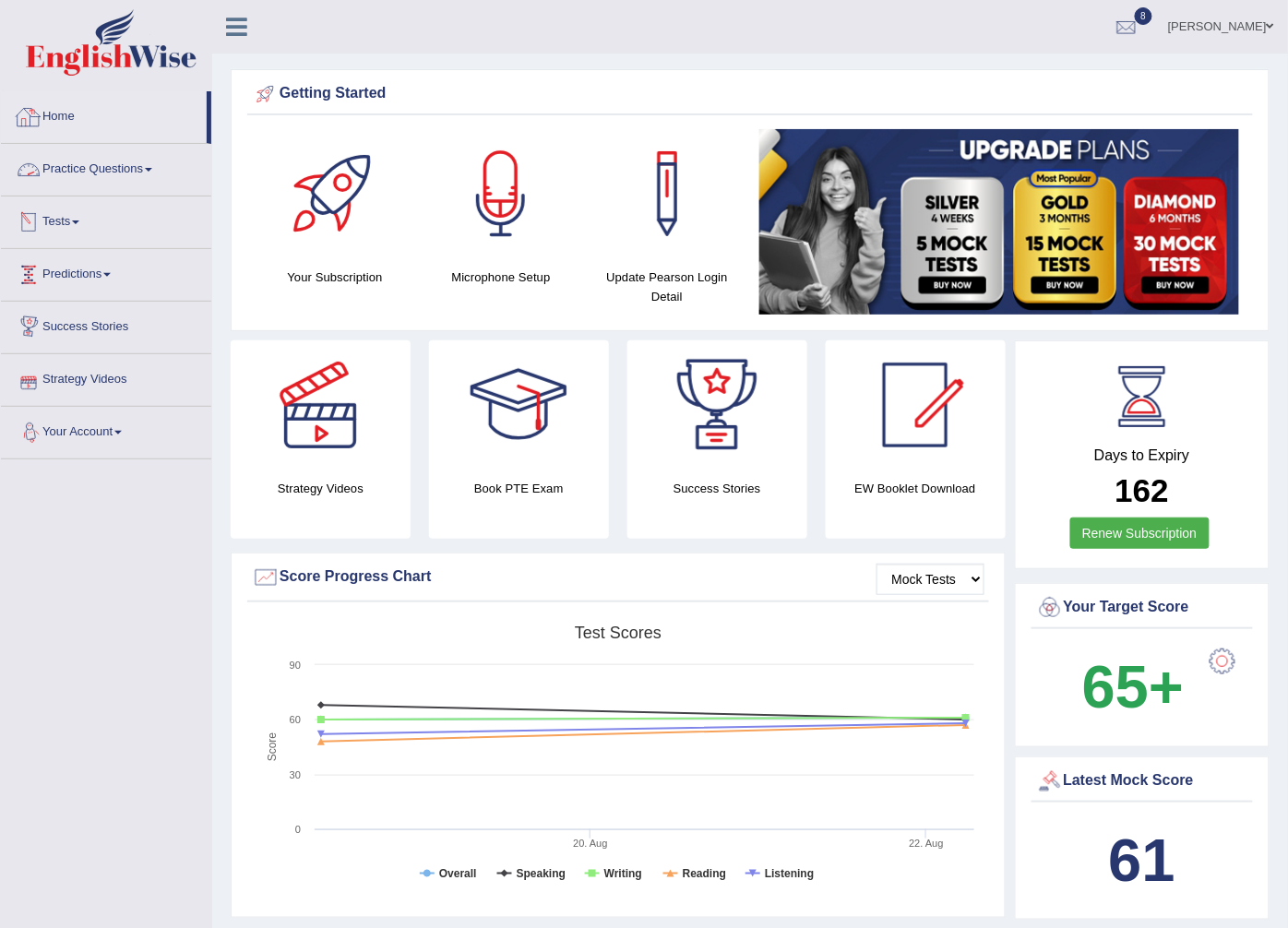
click at [145, 172] on link "Practice Questions" at bounding box center [106, 168] width 210 height 46
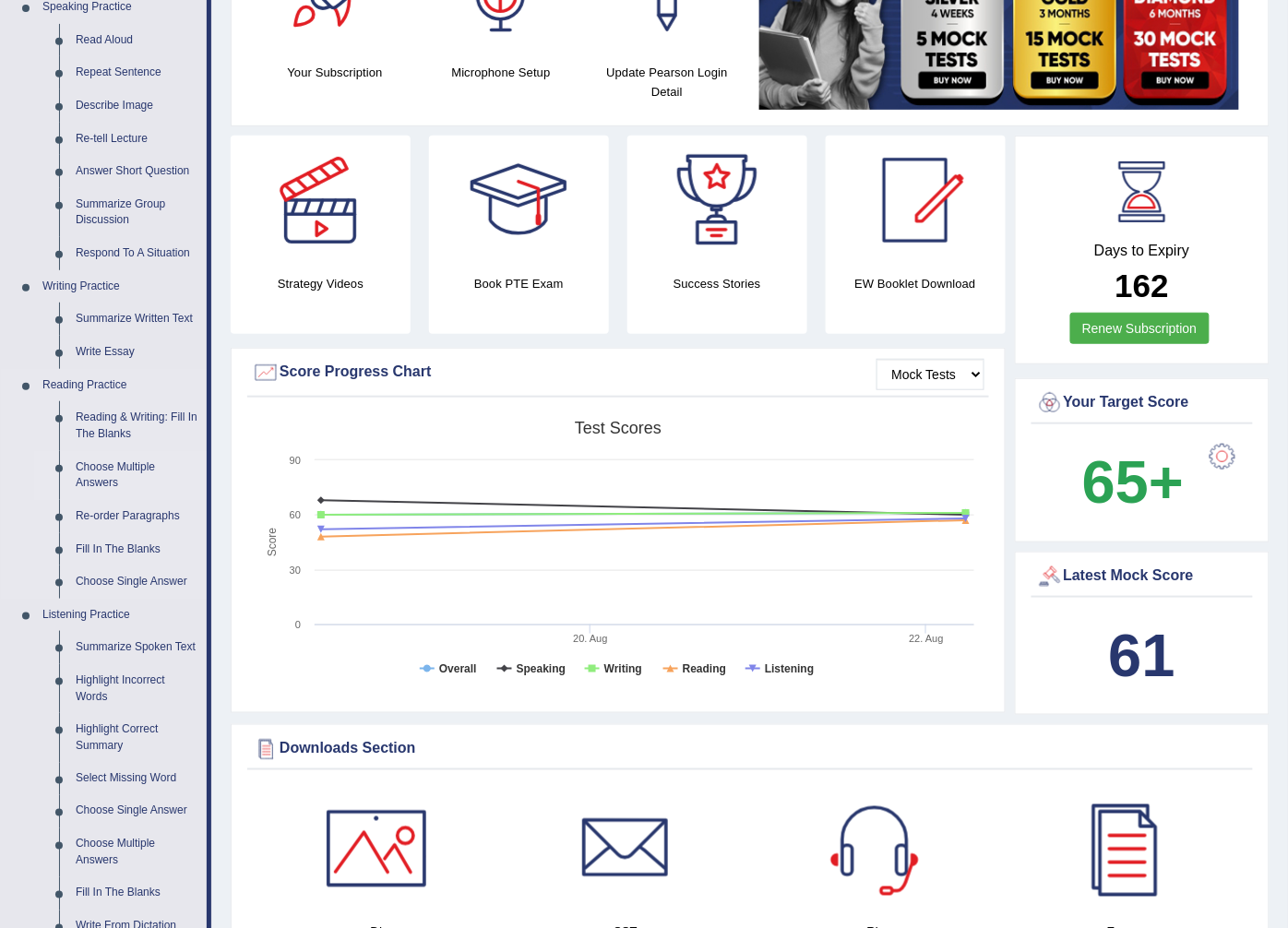
scroll to position [307, 0]
